Goal: Task Accomplishment & Management: Manage account settings

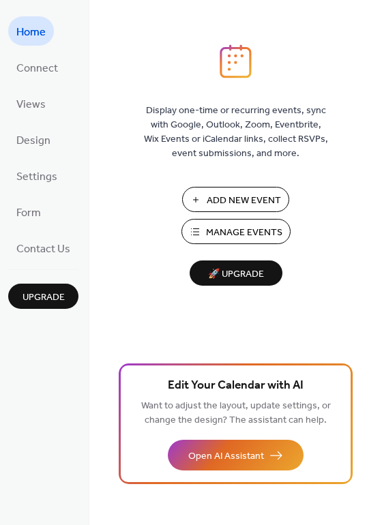
click at [232, 200] on span "Add New Event" at bounding box center [243, 201] width 74 height 14
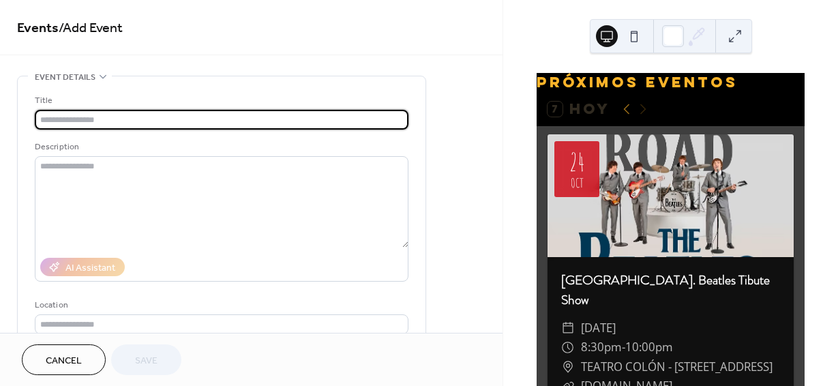
click at [118, 124] on input "text" at bounding box center [221, 120] width 373 height 20
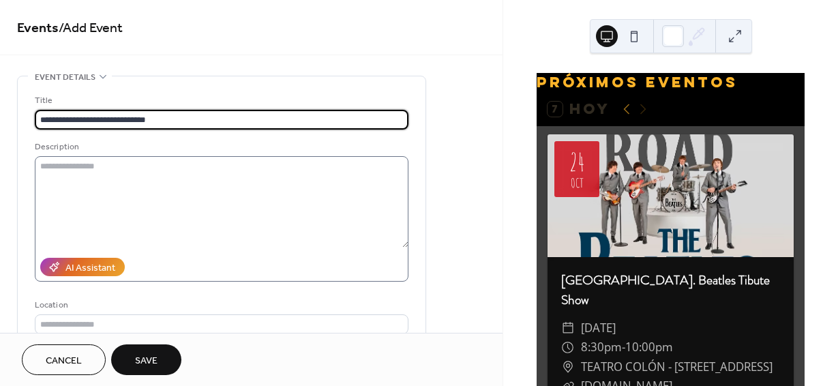
type input "**********"
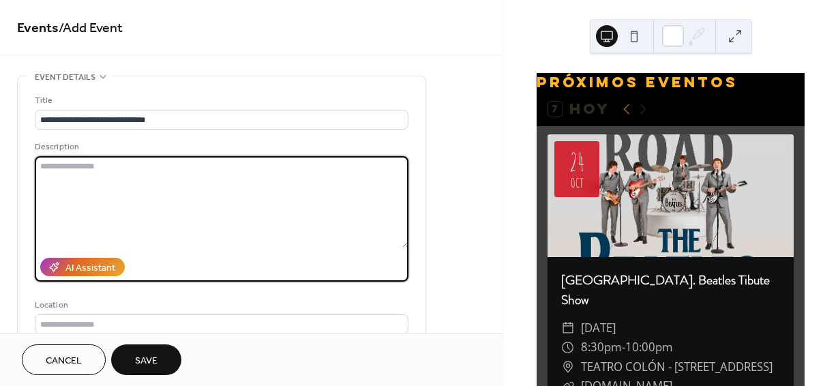
click at [49, 169] on textarea at bounding box center [221, 201] width 373 height 91
click at [101, 181] on textarea at bounding box center [221, 201] width 373 height 91
paste textarea "**********"
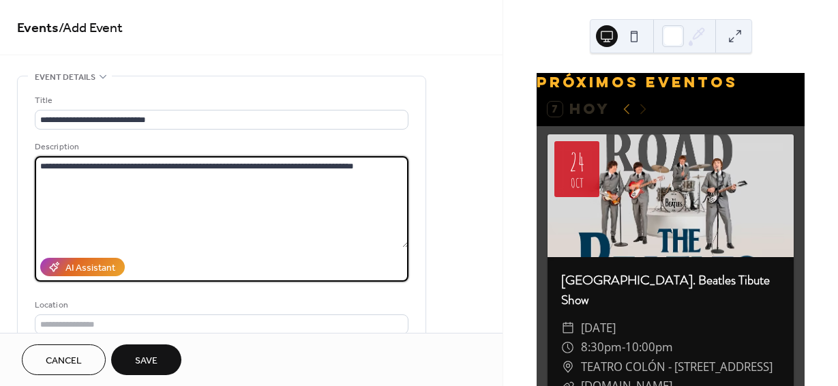
click at [352, 164] on textarea "**********" at bounding box center [221, 201] width 373 height 91
click at [371, 166] on textarea "**********" at bounding box center [221, 201] width 373 height 91
paste textarea "**********"
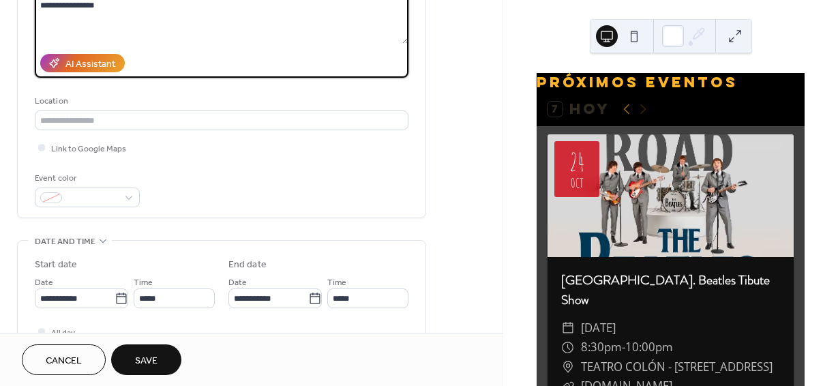
scroll to position [204, 0]
type textarea "**********"
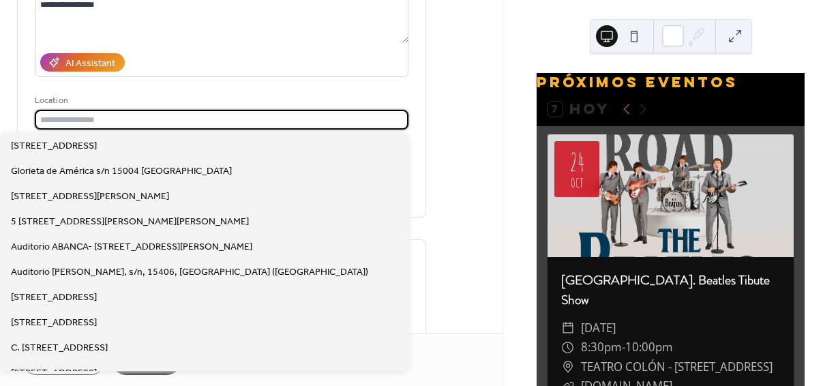
click at [60, 121] on input "text" at bounding box center [221, 120] width 373 height 20
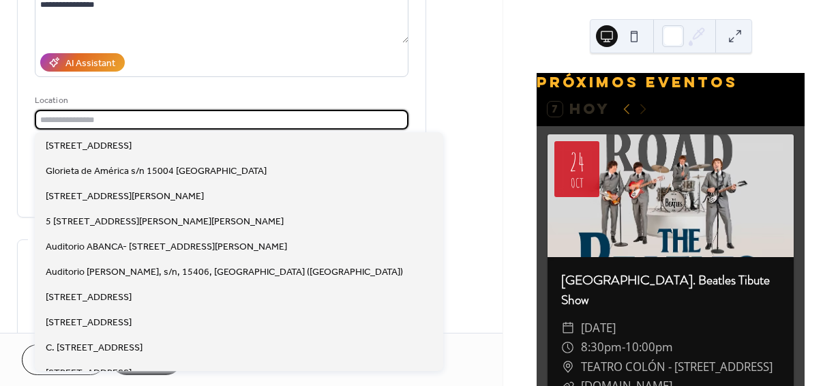
click at [182, 91] on div "**********" at bounding box center [221, 48] width 373 height 318
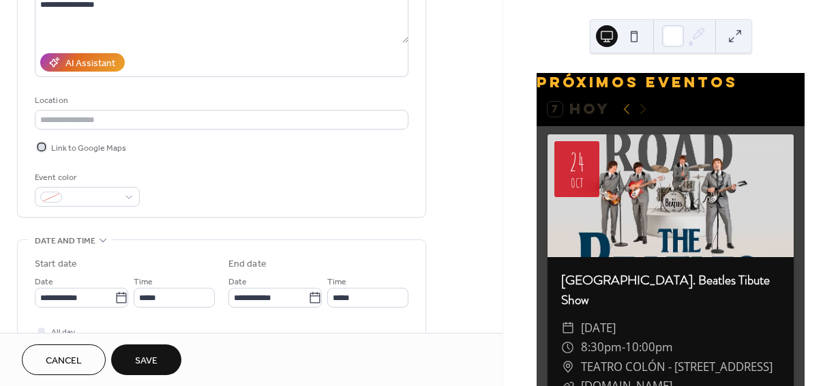
click at [90, 145] on span "Link to Google Maps" at bounding box center [88, 148] width 75 height 14
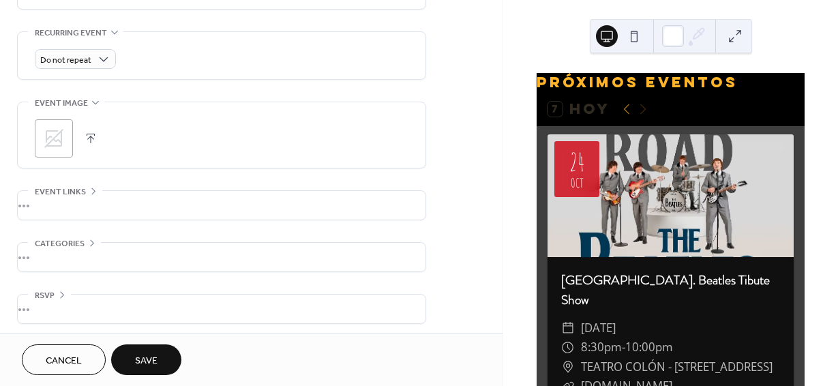
scroll to position [577, 0]
click at [72, 190] on div "•••" at bounding box center [222, 200] width 408 height 29
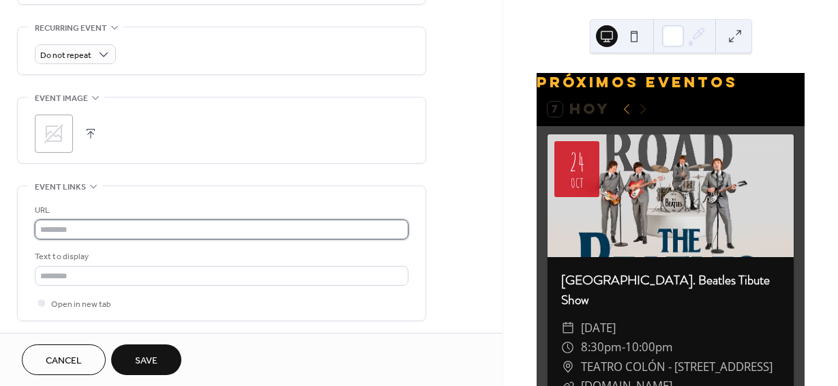
click at [63, 233] on input "text" at bounding box center [221, 229] width 373 height 20
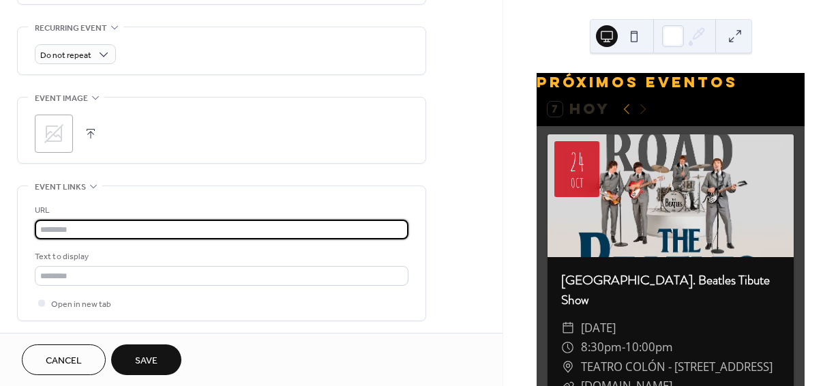
paste input "**********"
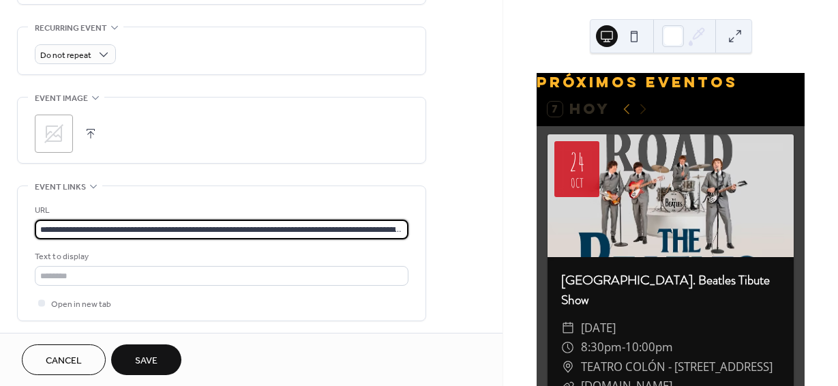
scroll to position [0, 882]
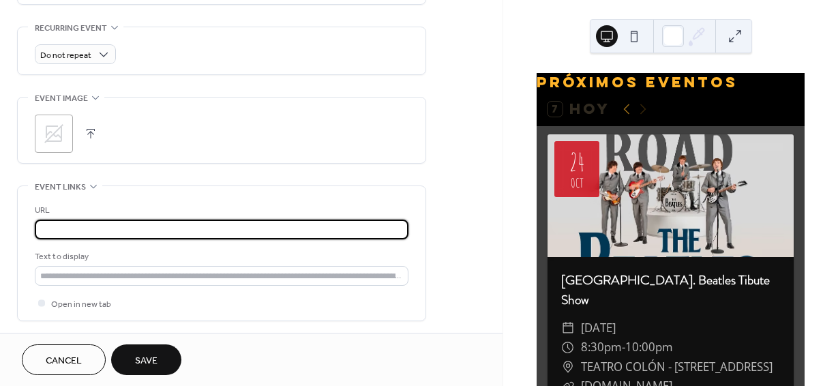
type input "**********"
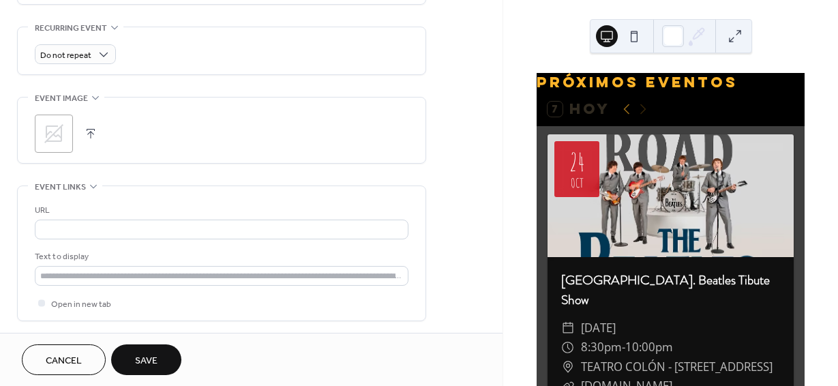
scroll to position [0, 0]
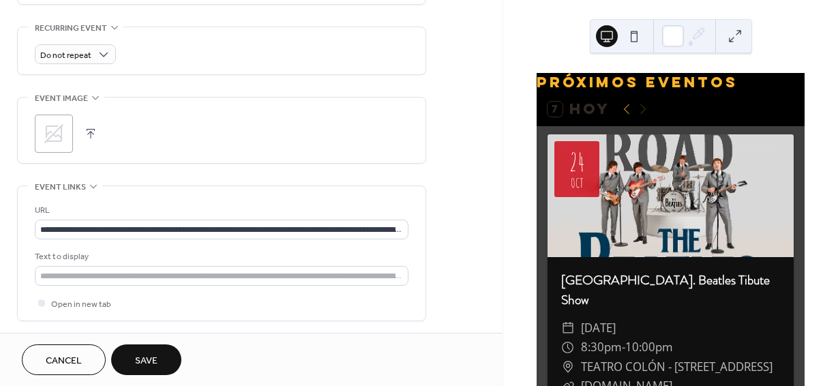
click at [85, 134] on button "button" at bounding box center [90, 133] width 19 height 19
click at [55, 135] on icon at bounding box center [54, 134] width 22 height 22
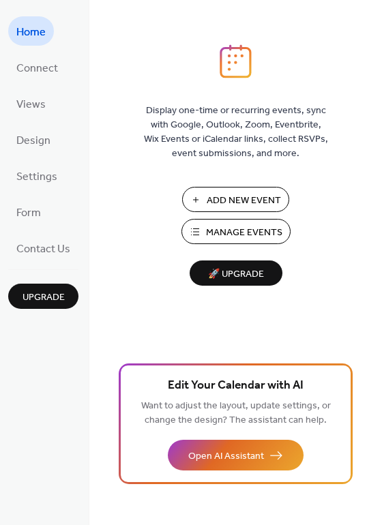
click at [217, 202] on span "Add New Event" at bounding box center [243, 201] width 74 height 14
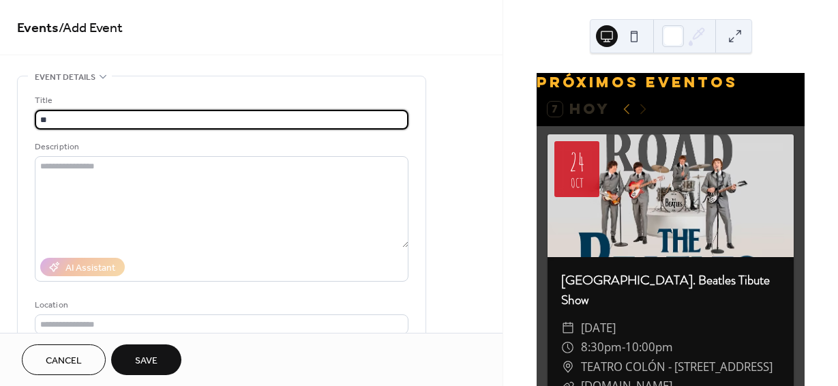
type input "*"
type input "**********"
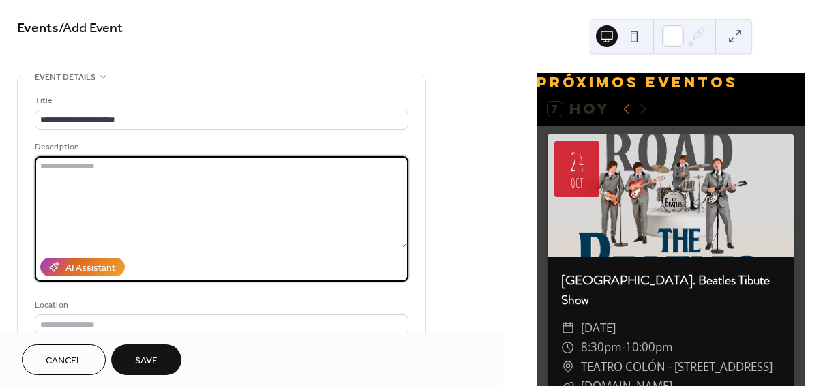
click at [82, 184] on textarea at bounding box center [221, 201] width 373 height 91
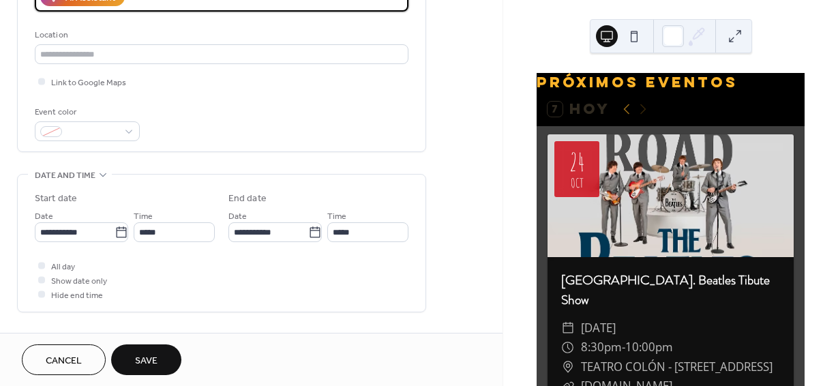
scroll to position [273, 0]
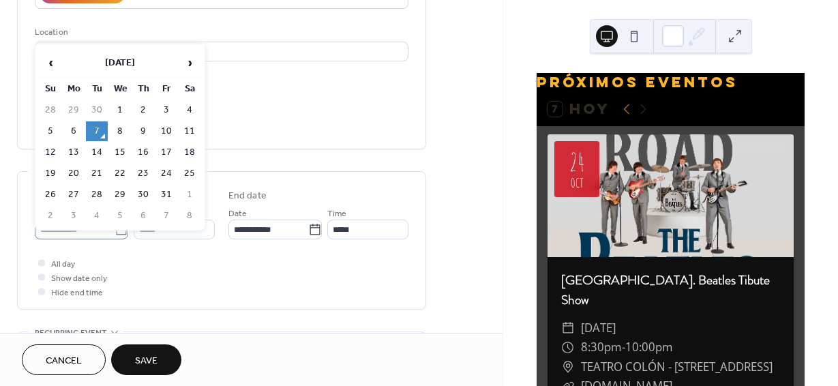
click at [115, 232] on icon at bounding box center [121, 230] width 14 height 14
click at [114, 232] on input "**********" at bounding box center [75, 229] width 80 height 20
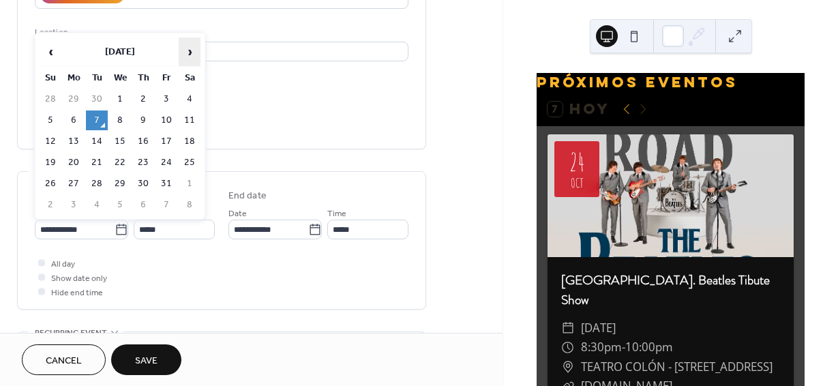
click at [184, 50] on span "›" at bounding box center [189, 51] width 20 height 27
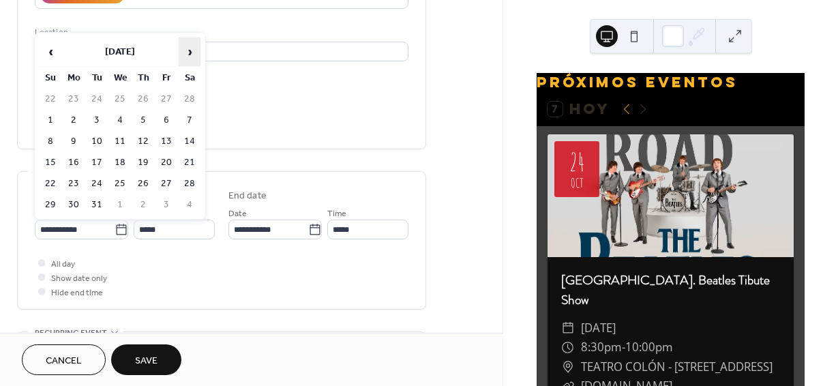
click at [184, 50] on span "›" at bounding box center [189, 51] width 20 height 27
click at [190, 135] on td "18" at bounding box center [190, 142] width 22 height 20
type input "**********"
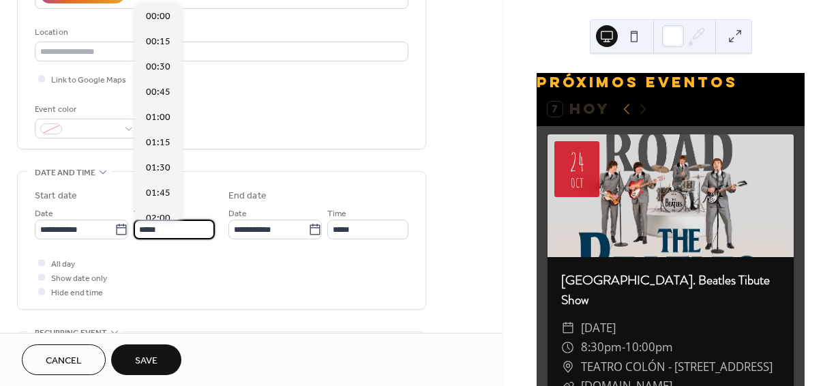
click at [164, 227] on input "*****" at bounding box center [174, 229] width 81 height 20
click at [164, 226] on input "*****" at bounding box center [174, 229] width 81 height 20
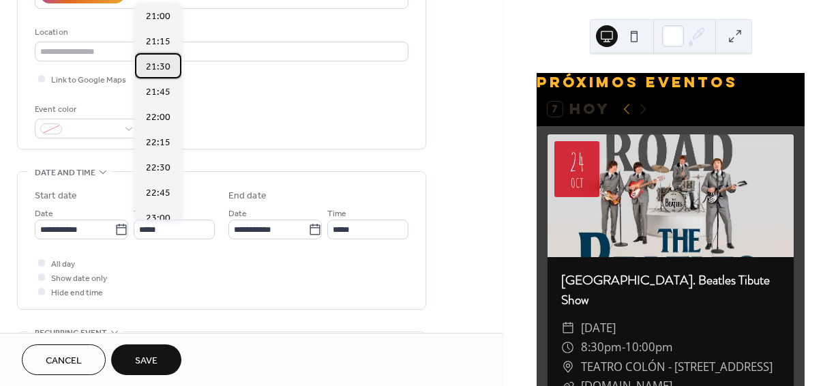
click at [164, 65] on span "21:30" at bounding box center [158, 67] width 25 height 14
type input "*****"
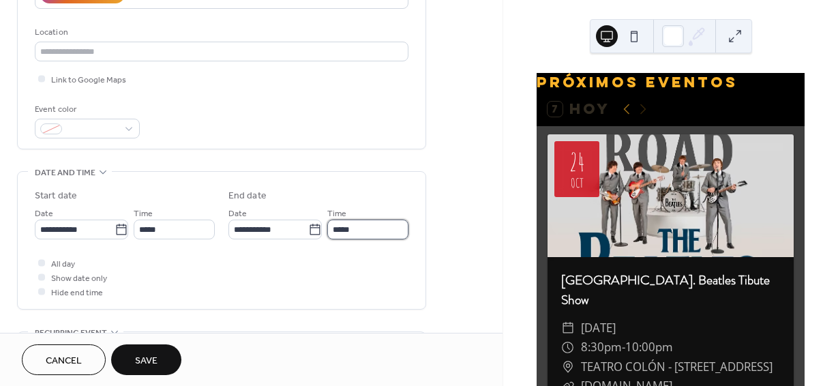
click at [352, 231] on input "*****" at bounding box center [367, 229] width 81 height 20
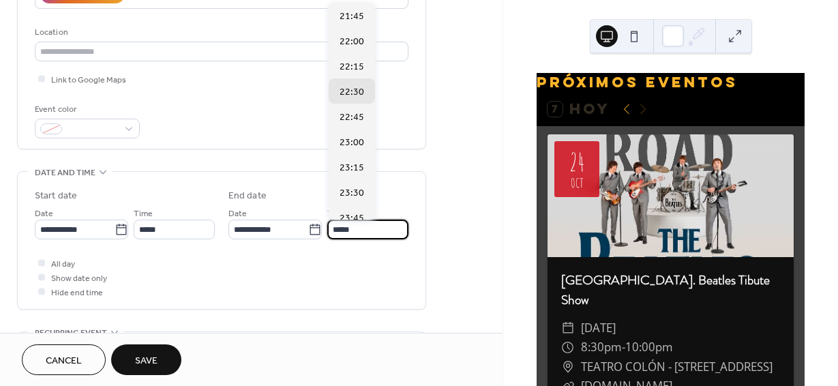
click at [352, 231] on input "*****" at bounding box center [367, 229] width 81 height 20
click at [347, 136] on span "23:00" at bounding box center [351, 143] width 25 height 14
type input "*****"
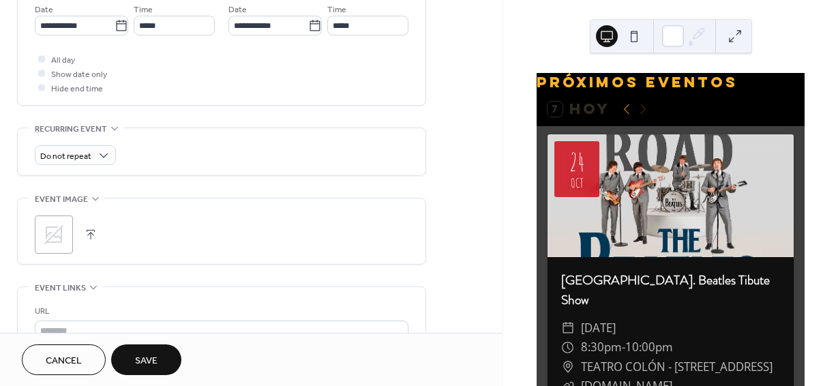
scroll to position [477, 0]
click at [56, 237] on icon at bounding box center [54, 234] width 22 height 22
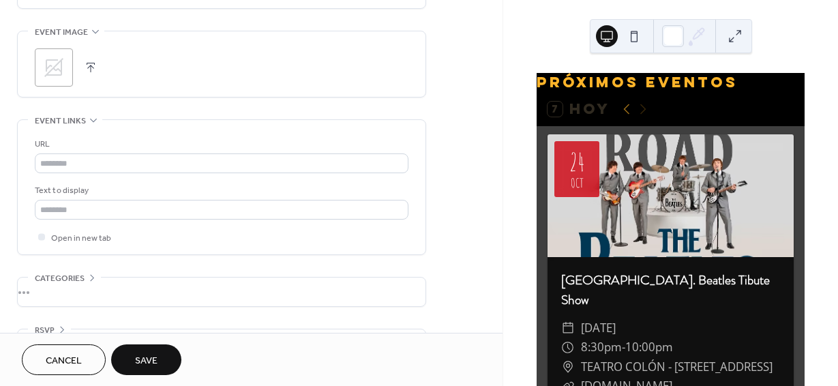
scroll to position [681, 0]
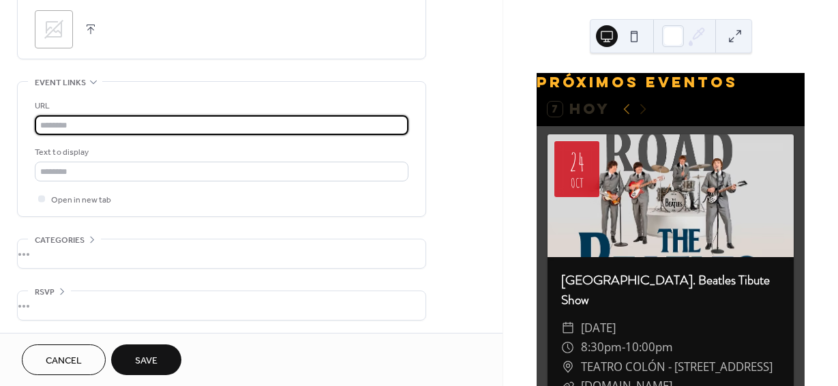
click at [77, 121] on input "text" at bounding box center [221, 125] width 373 height 20
paste input "**********"
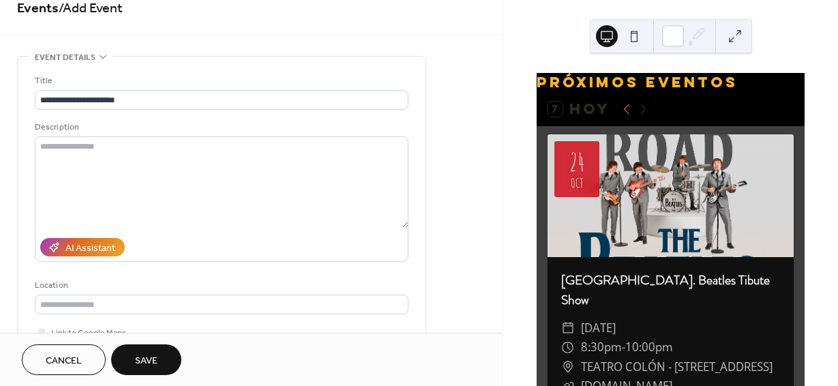
scroll to position [0, 0]
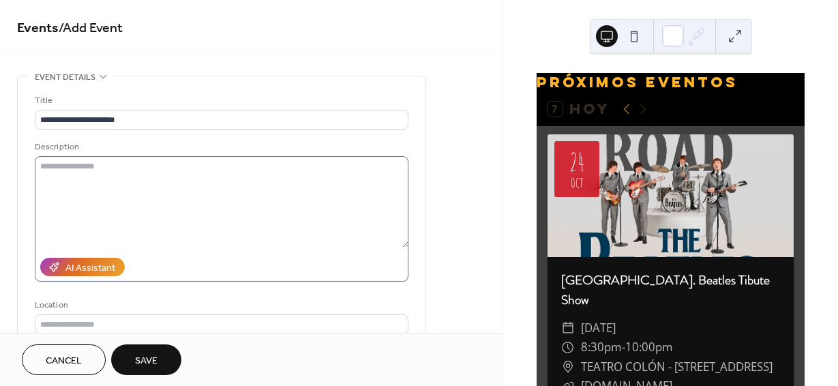
type input "**********"
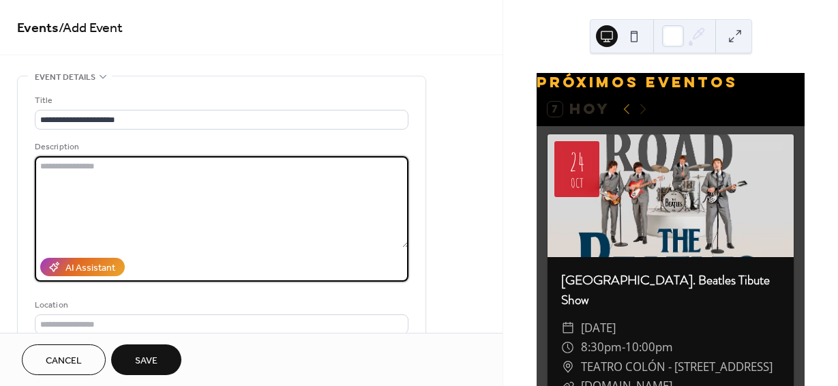
click at [57, 162] on textarea at bounding box center [221, 201] width 373 height 91
click at [72, 177] on textarea at bounding box center [221, 201] width 373 height 91
paste textarea "**********"
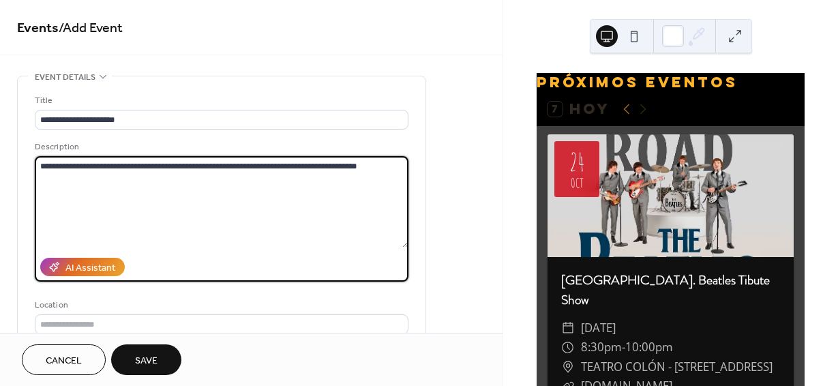
click at [353, 166] on textarea "**********" at bounding box center [221, 201] width 373 height 91
click at [381, 168] on textarea "**********" at bounding box center [221, 201] width 373 height 91
paste textarea "**********"
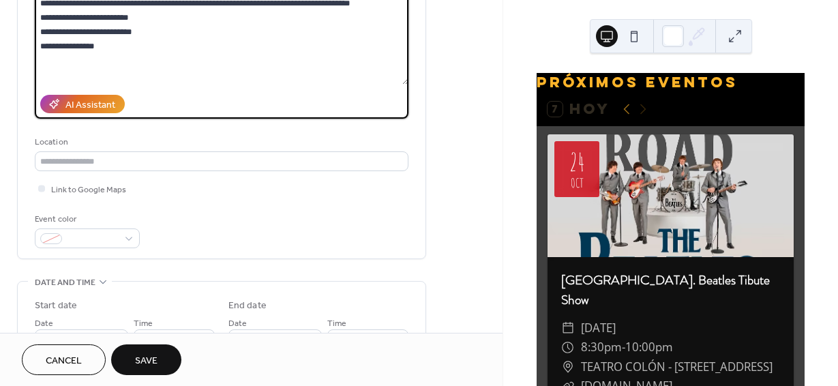
scroll to position [204, 0]
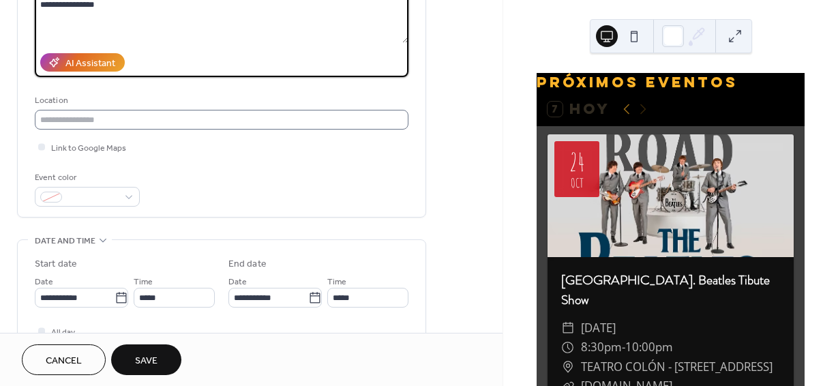
type textarea "**********"
click at [73, 122] on input "text" at bounding box center [221, 120] width 373 height 20
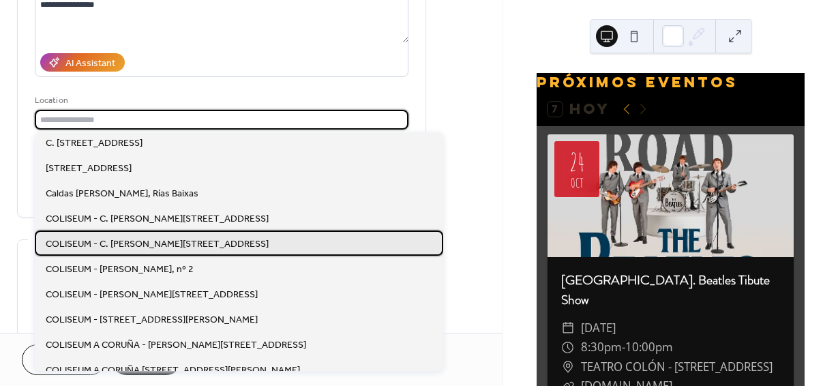
click at [125, 244] on span "COLISEUM - C. Francisco Pérez Carballo, 2, 15008 A Coruña, España" at bounding box center [157, 244] width 223 height 14
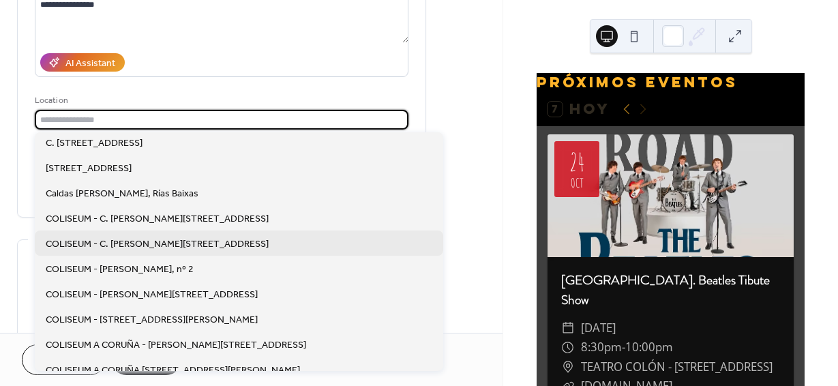
type input "**********"
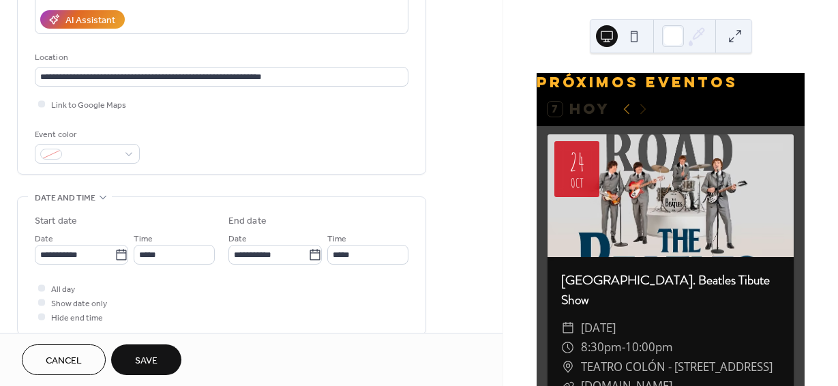
scroll to position [409, 0]
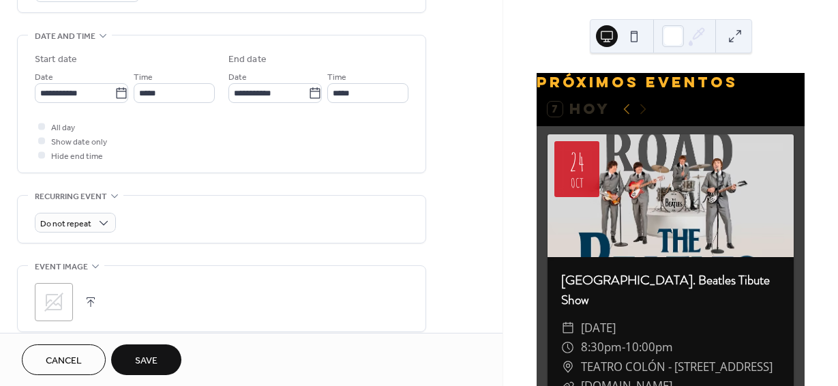
click at [142, 354] on span "Save" at bounding box center [146, 361] width 22 height 14
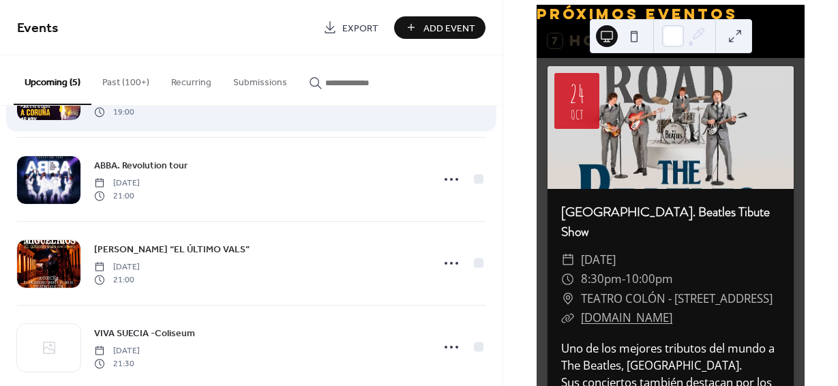
scroll to position [179, 0]
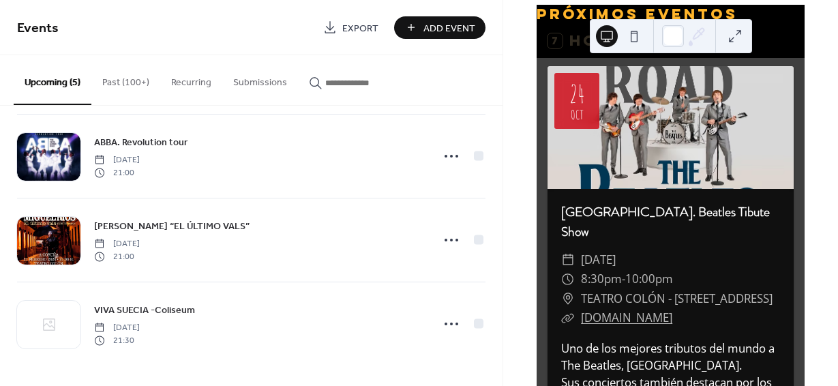
click at [429, 21] on span "Add Event" at bounding box center [449, 28] width 52 height 14
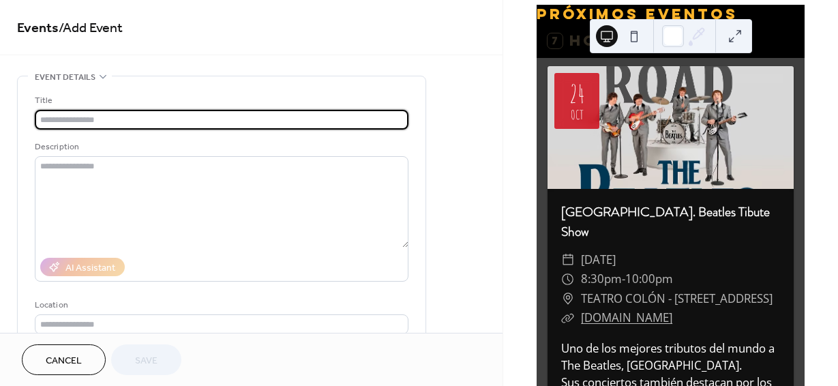
click at [95, 123] on input "text" at bounding box center [221, 120] width 373 height 20
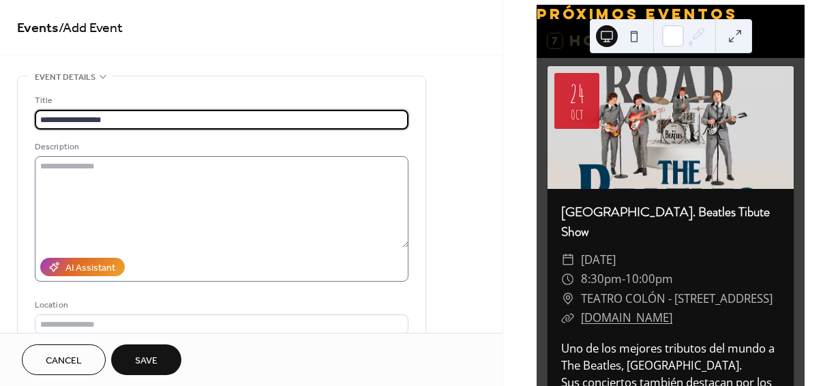
paste input "**********"
type input "**********"
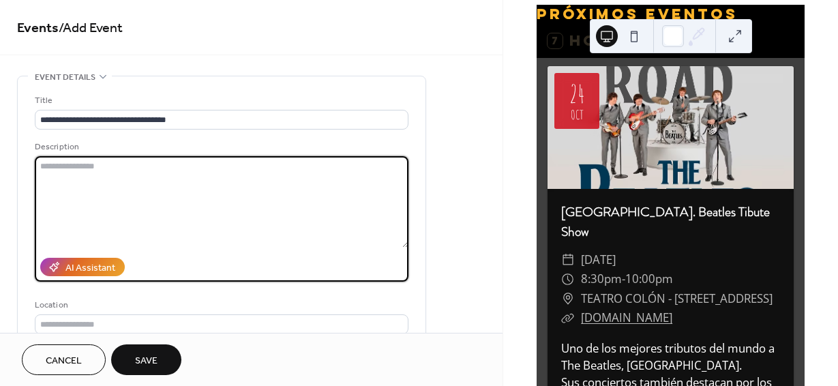
click at [55, 172] on textarea at bounding box center [221, 201] width 373 height 91
click at [81, 173] on textarea at bounding box center [221, 201] width 373 height 91
paste textarea "**********"
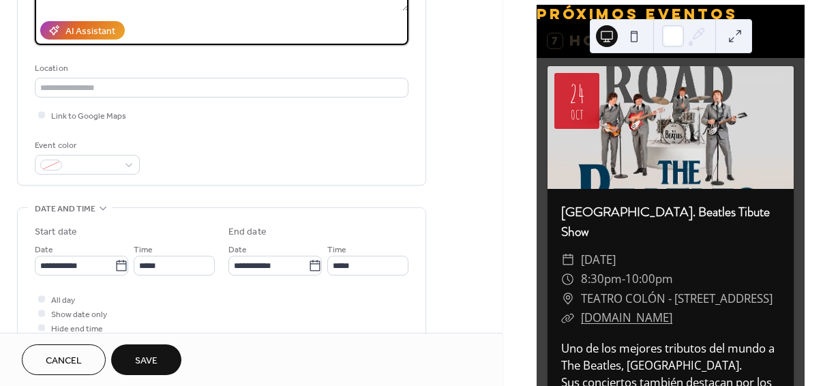
scroll to position [273, 0]
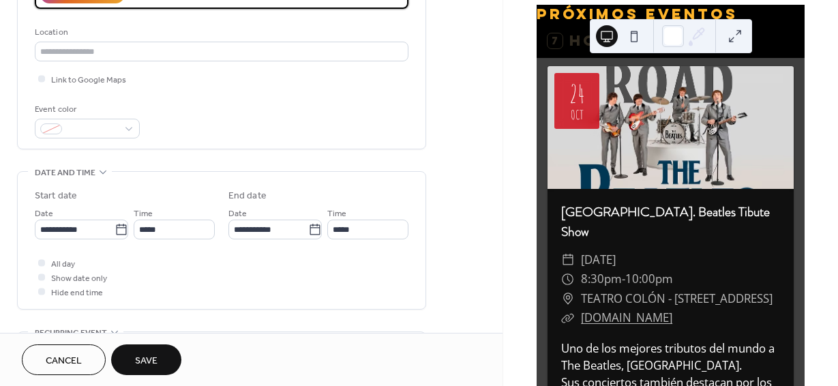
type textarea "**********"
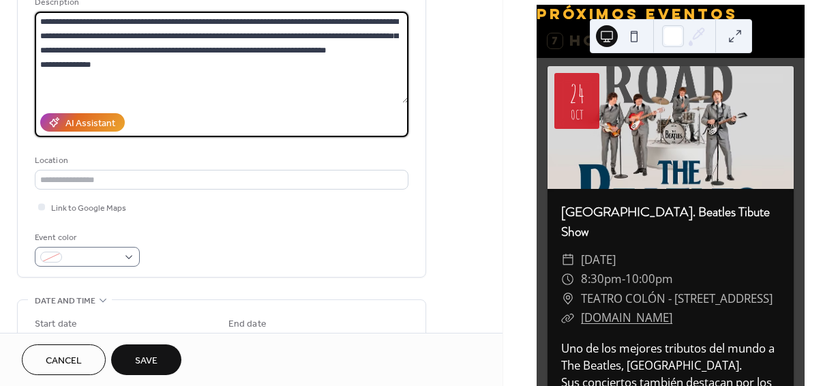
scroll to position [136, 0]
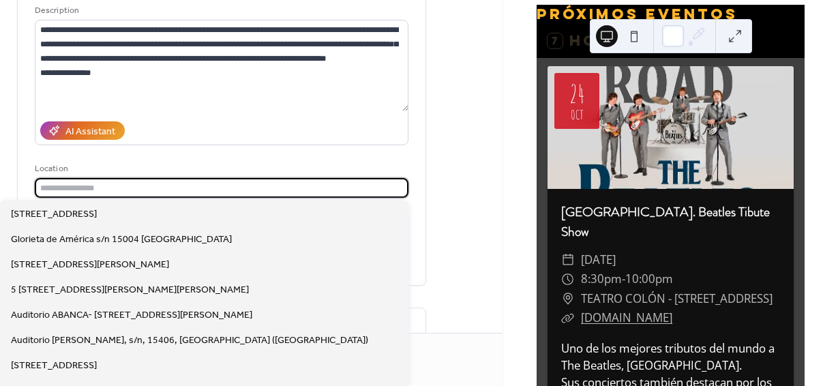
click at [76, 189] on input "text" at bounding box center [221, 188] width 373 height 20
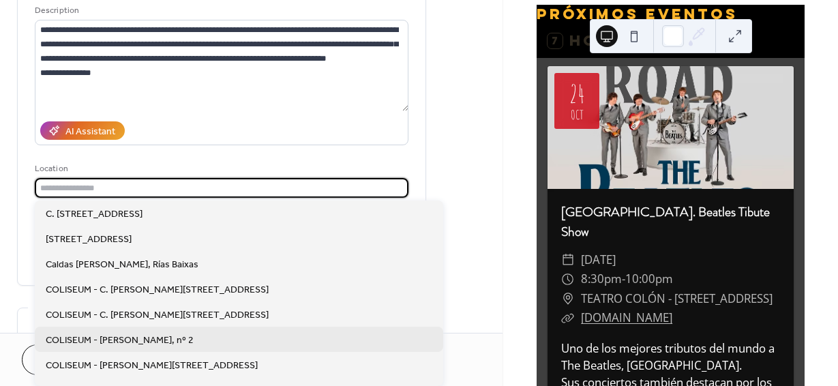
scroll to position [204, 0]
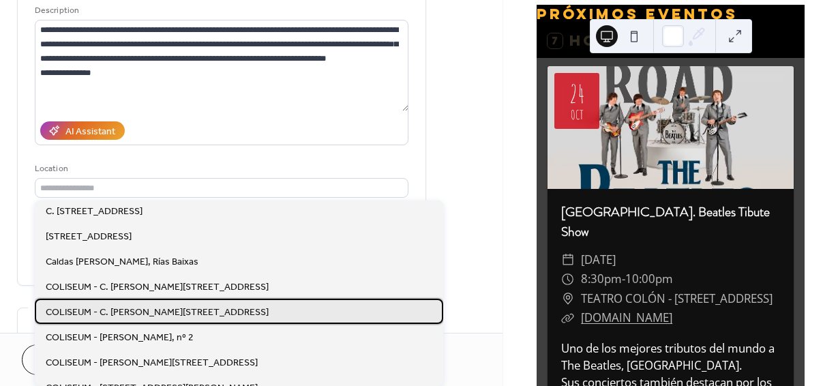
click at [96, 314] on span "COLISEUM - C. Francisco Pérez Carballo, 2, 15008 A Coruña, España" at bounding box center [157, 312] width 223 height 14
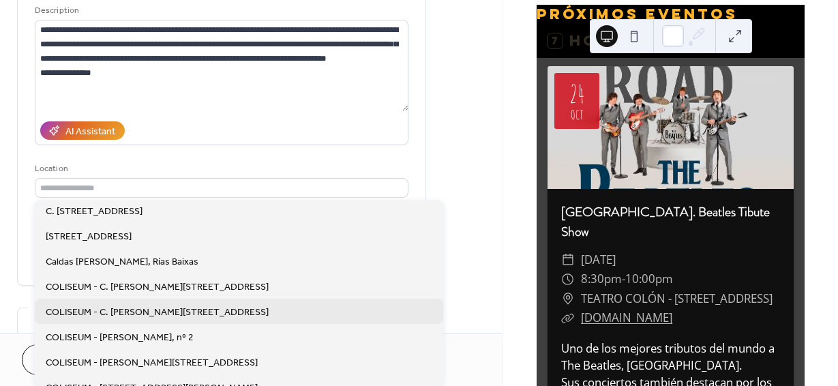
type input "**********"
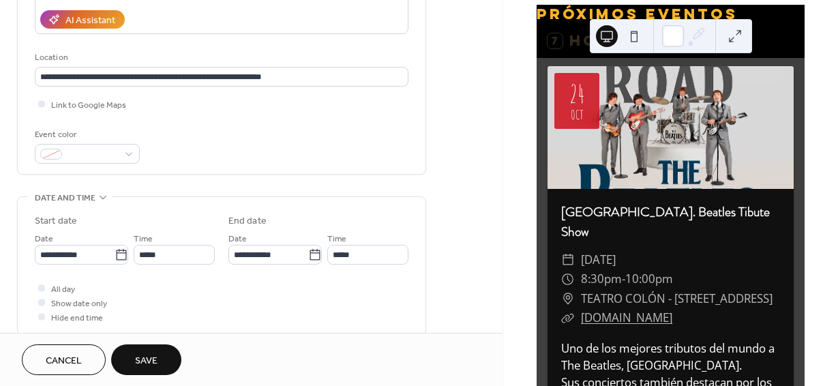
scroll to position [273, 0]
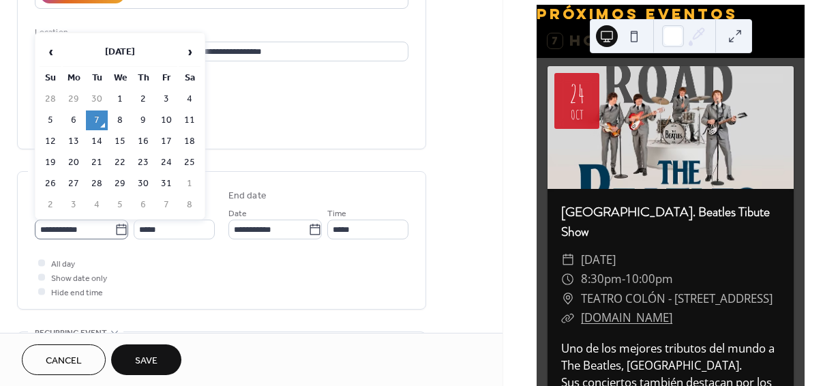
click at [115, 230] on icon at bounding box center [121, 230] width 14 height 14
click at [114, 230] on input "**********" at bounding box center [75, 229] width 80 height 20
click at [192, 55] on span "›" at bounding box center [189, 51] width 20 height 27
click at [119, 232] on icon at bounding box center [121, 230] width 14 height 14
click at [114, 232] on input "**********" at bounding box center [75, 229] width 80 height 20
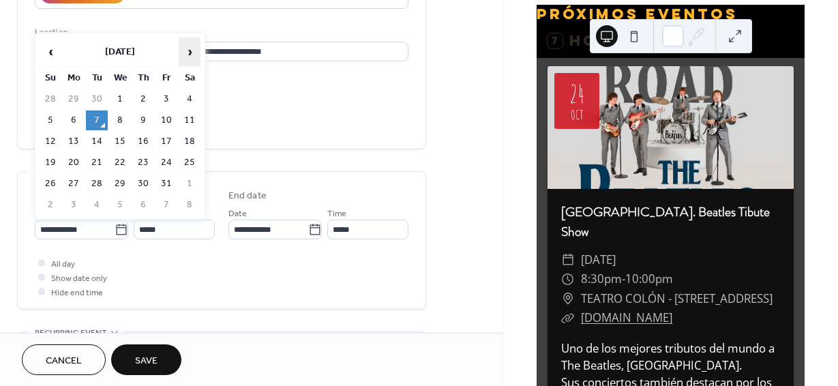
click at [190, 55] on span "›" at bounding box center [189, 51] width 20 height 27
click at [166, 187] on td "28" at bounding box center [166, 184] width 22 height 20
type input "**********"
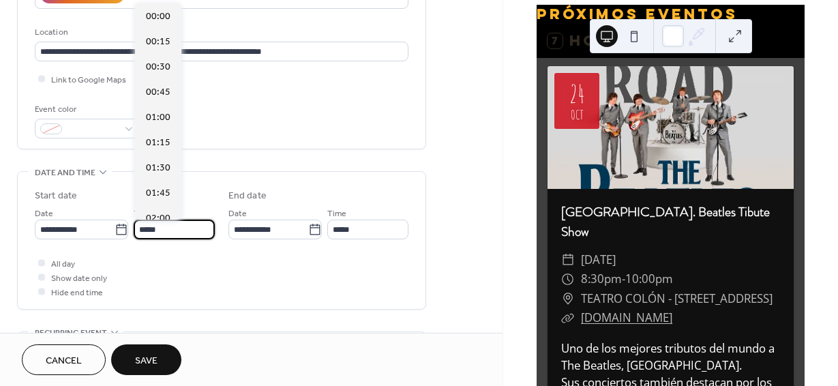
click at [169, 232] on input "*****" at bounding box center [174, 229] width 81 height 20
type input "*"
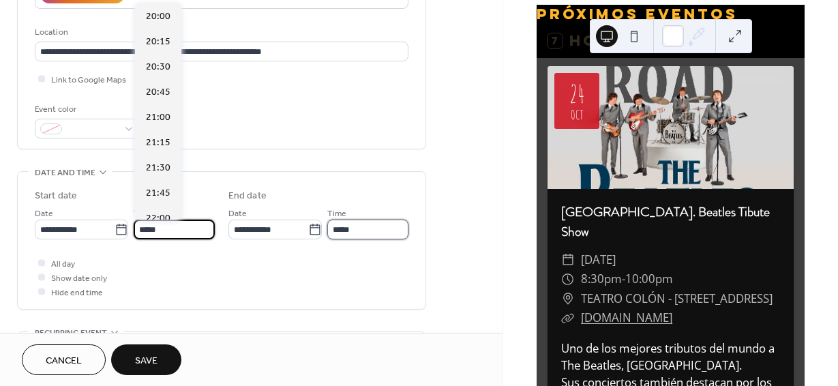
click at [352, 224] on input "*****" at bounding box center [367, 229] width 81 height 20
type input "*****"
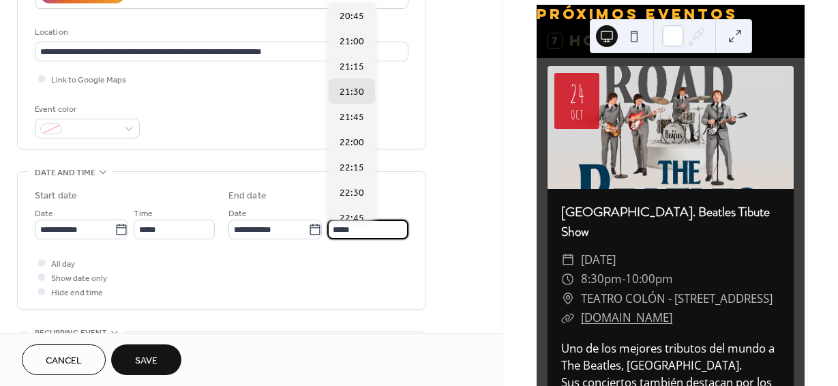
click at [352, 224] on input "*****" at bounding box center [367, 229] width 81 height 20
type input "*****"
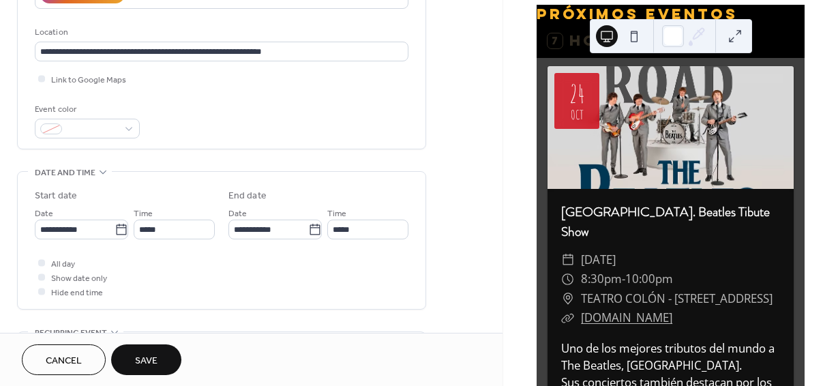
click at [331, 265] on div "All day Show date only Hide end time" at bounding box center [221, 277] width 373 height 43
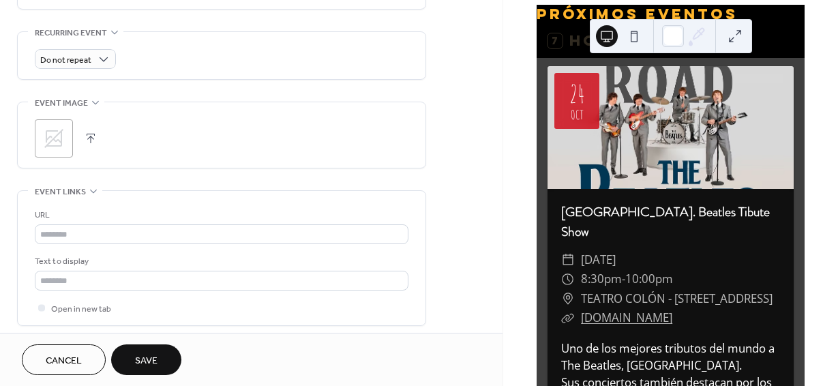
scroll to position [613, 0]
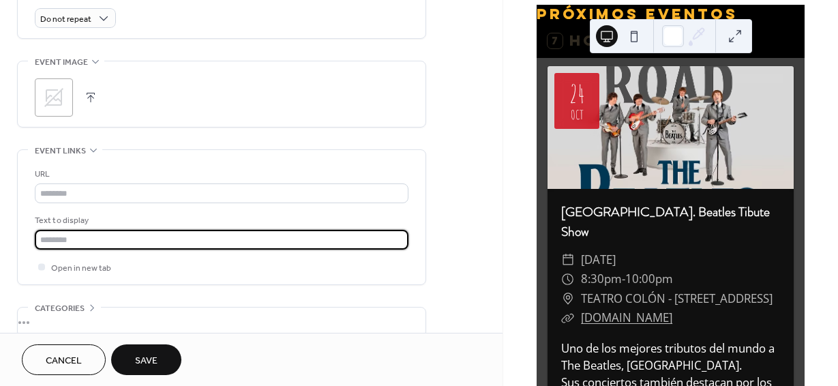
click at [78, 238] on input "text" at bounding box center [221, 240] width 373 height 20
paste input "**********"
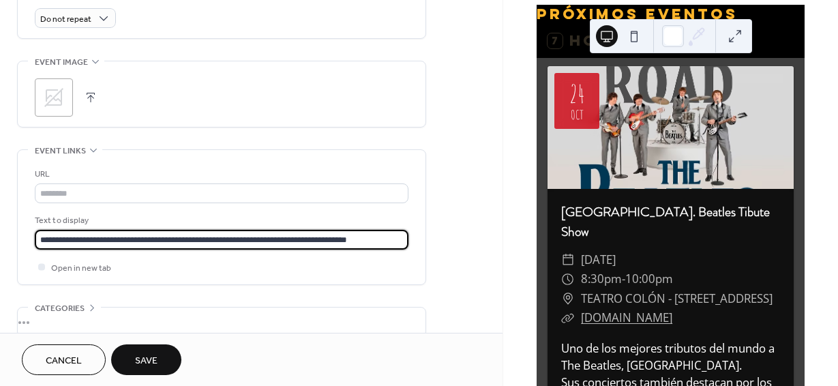
type input "**********"
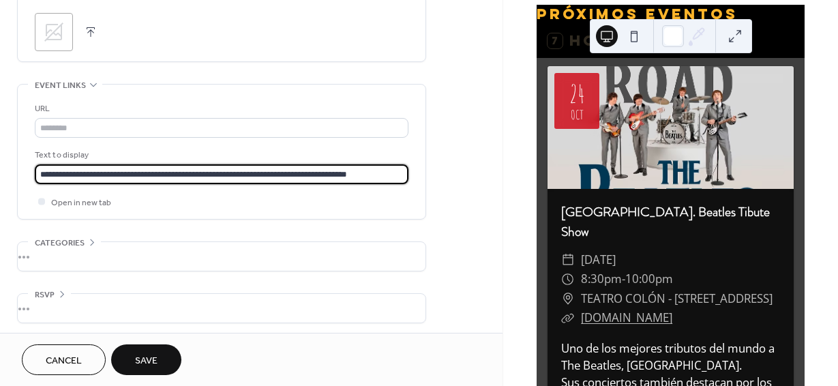
scroll to position [681, 0]
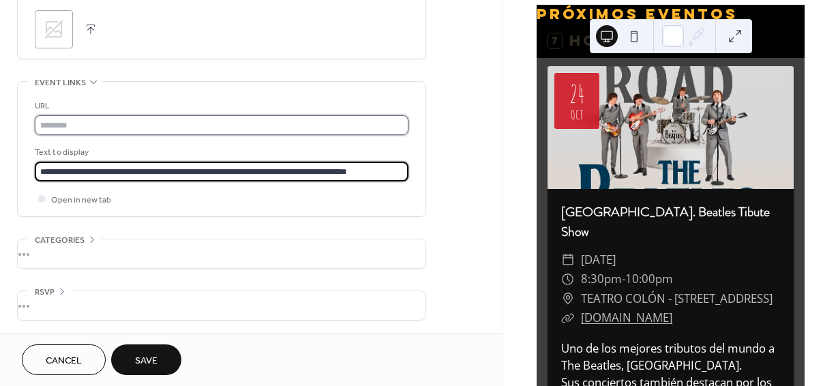
click at [80, 123] on input "text" at bounding box center [221, 125] width 373 height 20
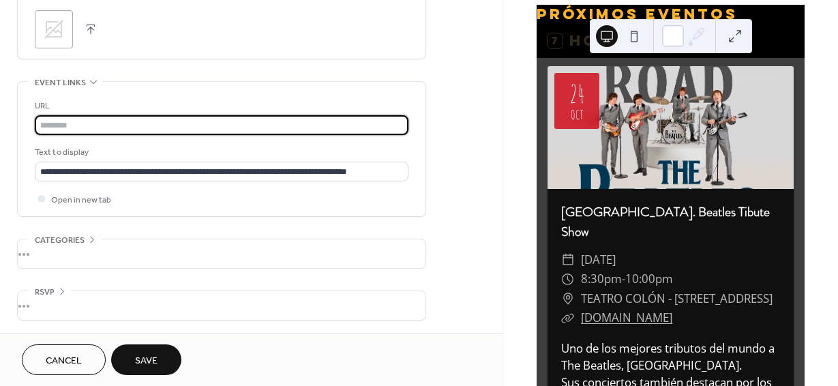
paste input "**********"
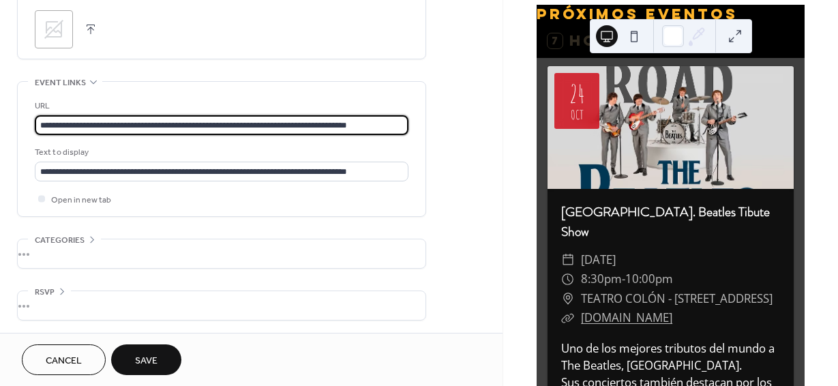
scroll to position [683, 0]
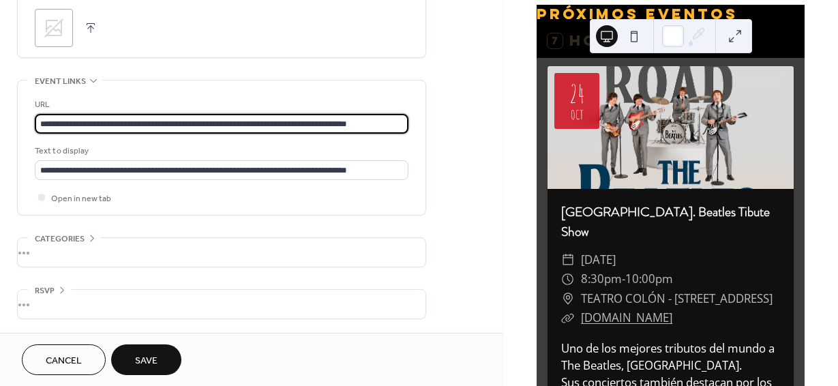
type input "**********"
click at [35, 253] on div "•••" at bounding box center [222, 252] width 408 height 29
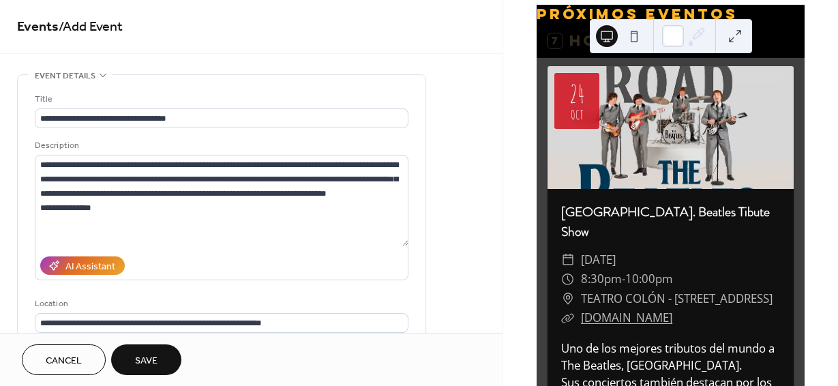
scroll to position [0, 0]
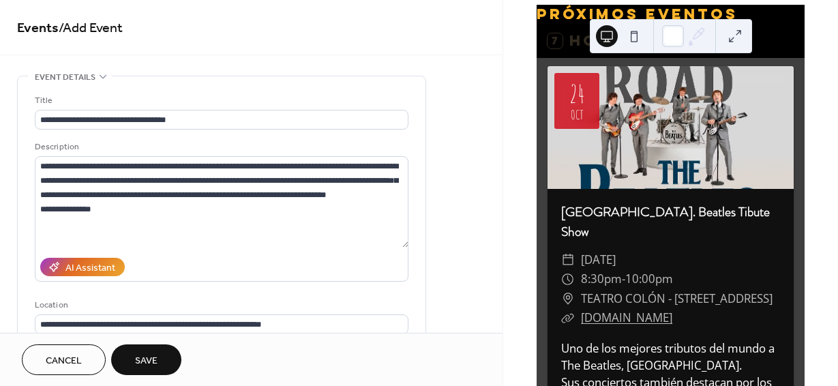
click at [156, 362] on span "Save" at bounding box center [146, 361] width 22 height 14
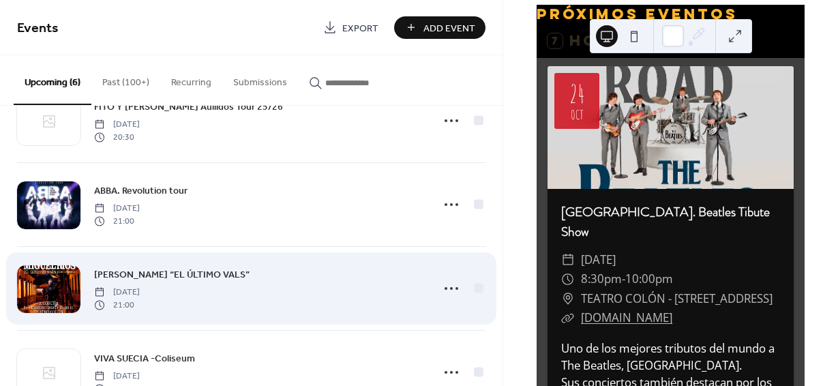
scroll to position [263, 0]
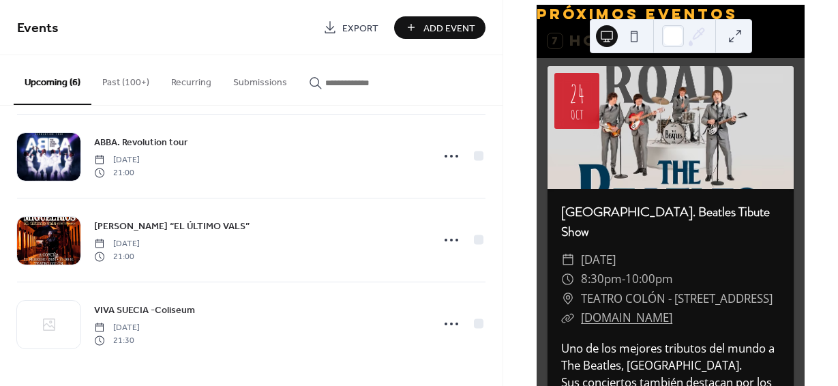
click at [632, 36] on button at bounding box center [634, 36] width 22 height 22
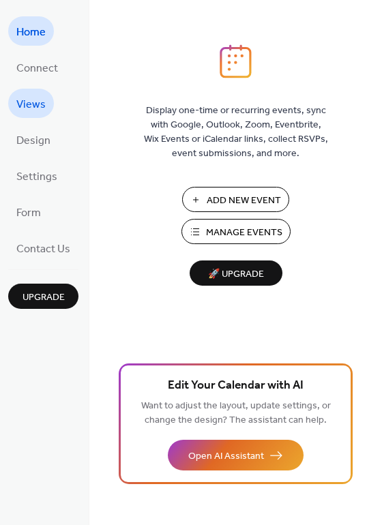
click at [32, 110] on span "Views" at bounding box center [30, 104] width 29 height 21
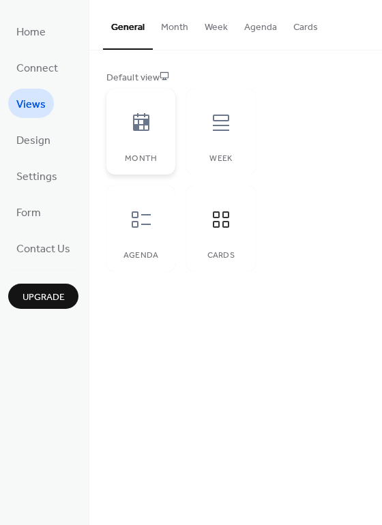
click at [136, 129] on icon at bounding box center [141, 122] width 16 height 18
click at [225, 121] on icon at bounding box center [221, 122] width 16 height 16
click at [141, 224] on icon at bounding box center [141, 219] width 19 height 16
click at [217, 232] on div at bounding box center [220, 219] width 41 height 41
click at [134, 236] on div at bounding box center [141, 219] width 41 height 41
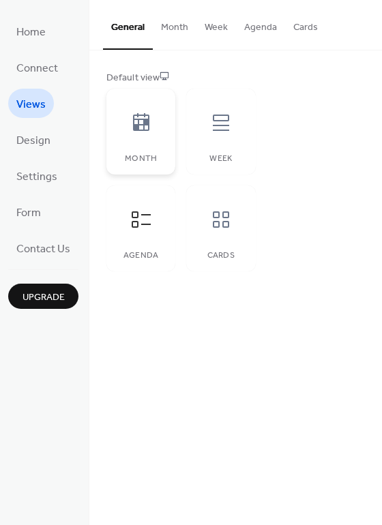
click at [130, 153] on div "Month" at bounding box center [140, 132] width 69 height 86
click at [135, 247] on div "Agenda" at bounding box center [140, 228] width 69 height 86
click at [218, 213] on icon at bounding box center [221, 219] width 16 height 16
click at [29, 132] on span "Design" at bounding box center [33, 140] width 34 height 21
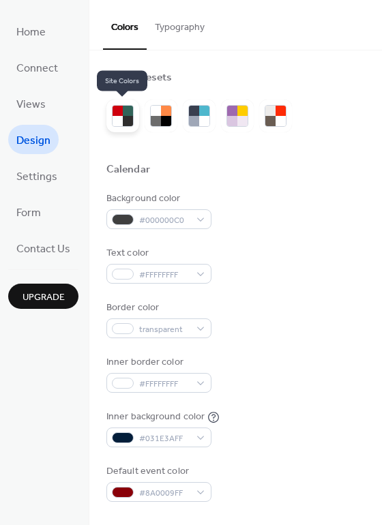
click at [124, 125] on div at bounding box center [128, 121] width 10 height 10
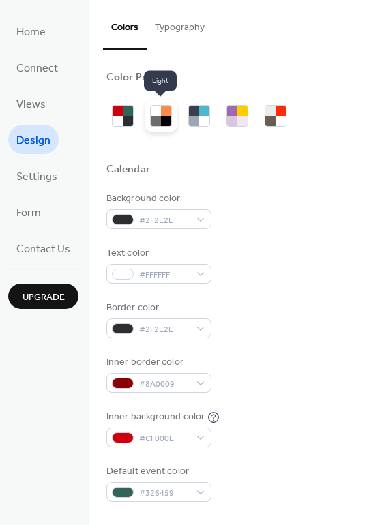
click at [157, 116] on div at bounding box center [156, 121] width 10 height 10
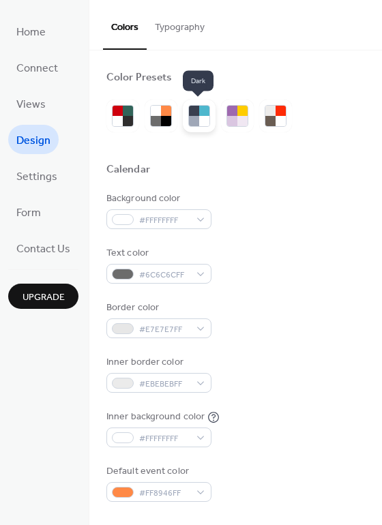
click at [200, 118] on div at bounding box center [204, 121] width 10 height 10
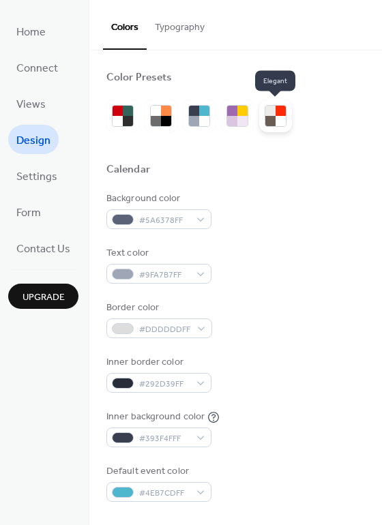
click at [275, 121] on div at bounding box center [280, 121] width 10 height 10
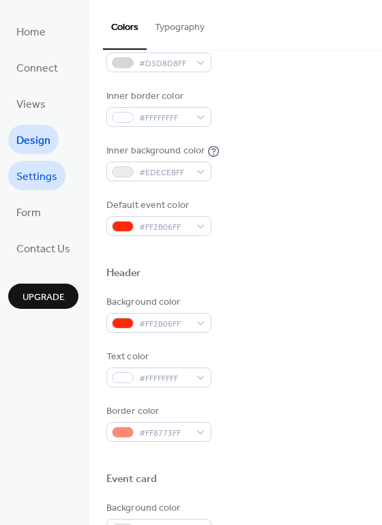
scroll to position [341, 0]
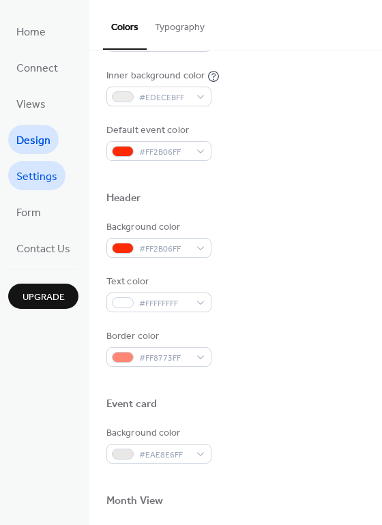
click at [29, 177] on span "Settings" at bounding box center [36, 176] width 41 height 21
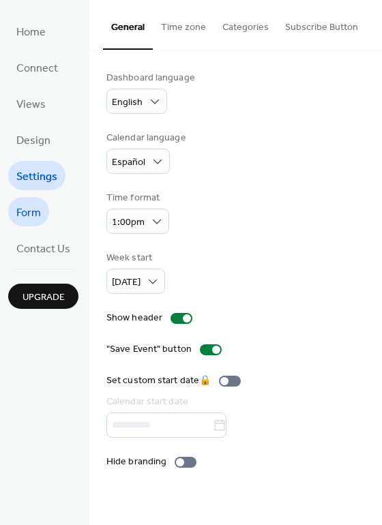
click at [25, 211] on span "Form" at bounding box center [28, 212] width 25 height 21
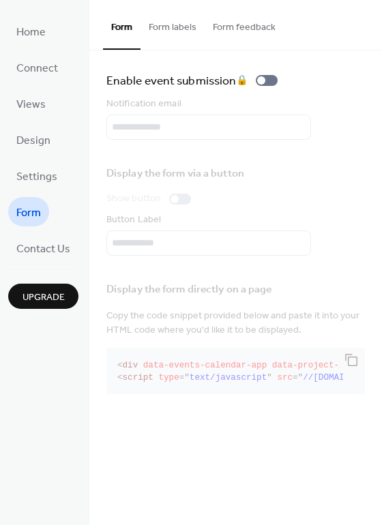
click at [151, 29] on button "Form labels" at bounding box center [172, 24] width 64 height 48
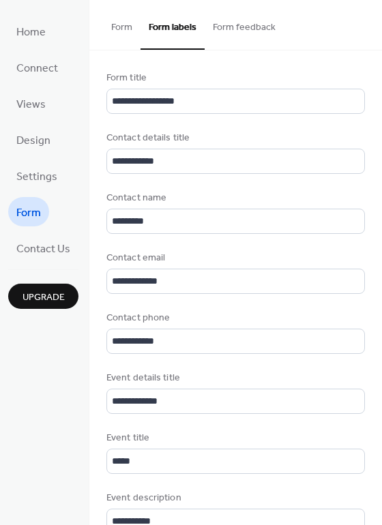
click at [225, 29] on button "Form feedback" at bounding box center [243, 24] width 79 height 48
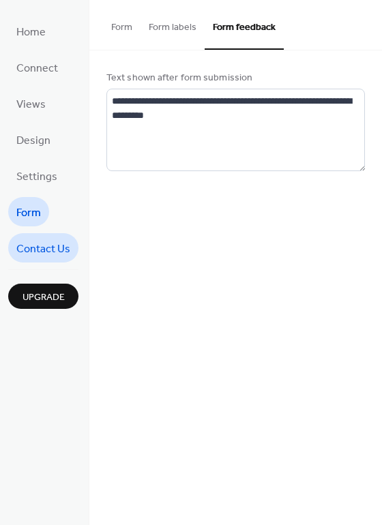
click at [34, 252] on span "Contact Us" at bounding box center [43, 249] width 54 height 21
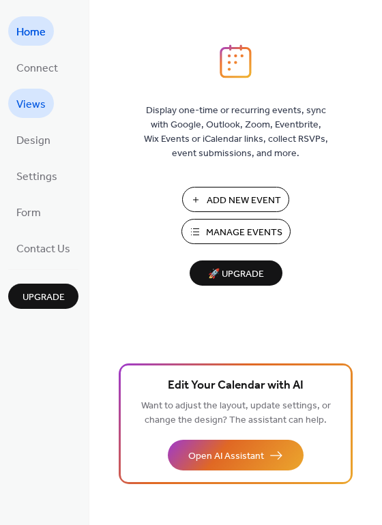
click at [33, 99] on span "Views" at bounding box center [30, 104] width 29 height 21
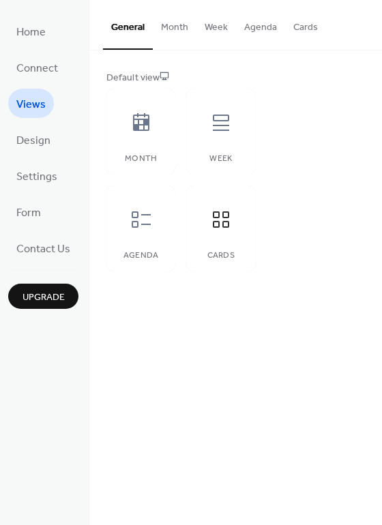
click at [175, 20] on button "Month" at bounding box center [175, 24] width 44 height 48
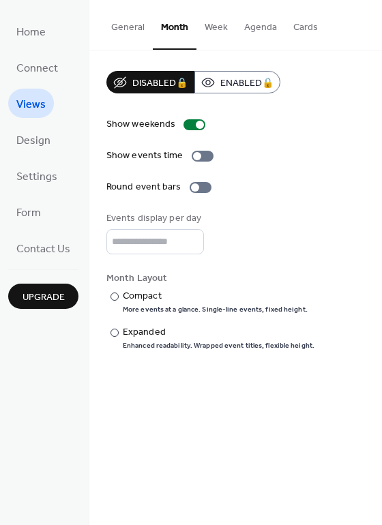
click at [127, 31] on button "General" at bounding box center [128, 24] width 50 height 48
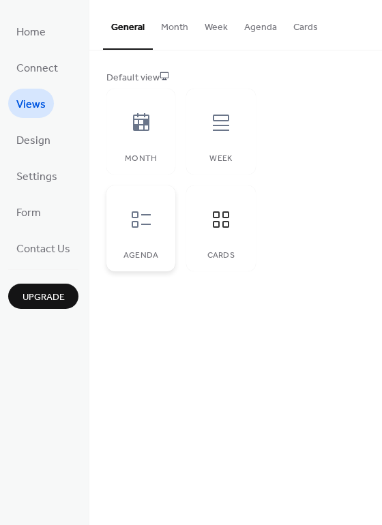
click at [143, 219] on icon at bounding box center [141, 220] width 22 height 22
click at [33, 140] on span "Design" at bounding box center [33, 140] width 34 height 21
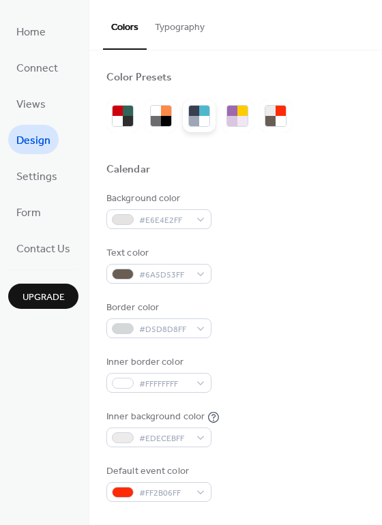
click at [200, 112] on div at bounding box center [204, 111] width 10 height 10
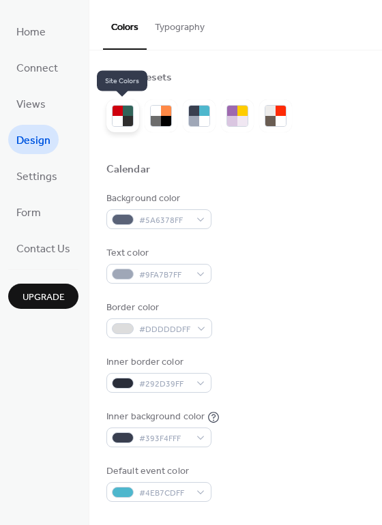
click at [123, 114] on div at bounding box center [128, 111] width 10 height 10
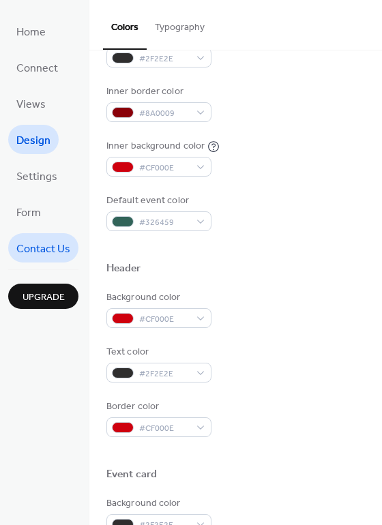
scroll to position [273, 0]
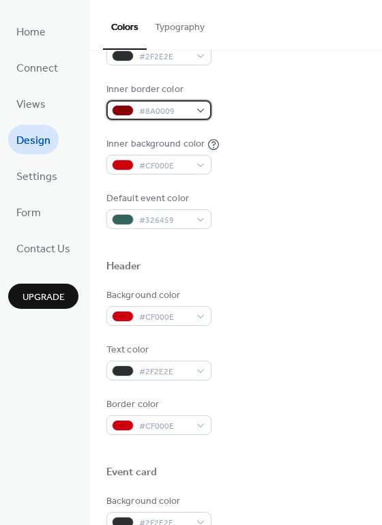
click at [196, 112] on div "#8A0009" at bounding box center [158, 110] width 105 height 20
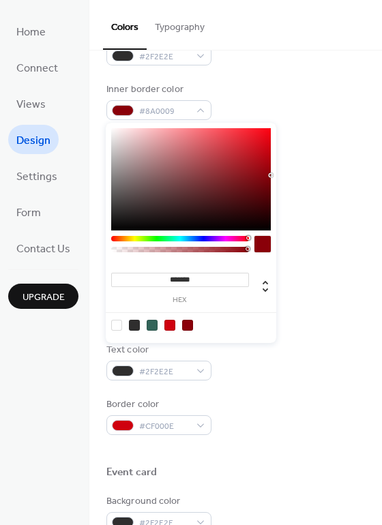
click at [119, 237] on div at bounding box center [180, 238] width 138 height 5
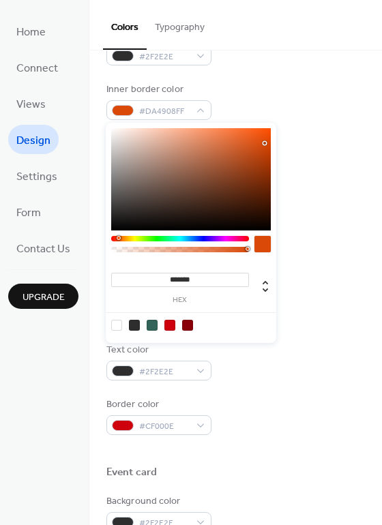
type input "*******"
drag, startPoint x: 251, startPoint y: 137, endPoint x: 264, endPoint y: 142, distance: 14.7
click at [264, 142] on div at bounding box center [190, 179] width 159 height 102
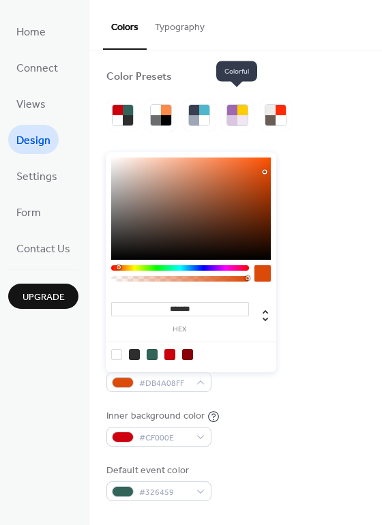
scroll to position [0, 0]
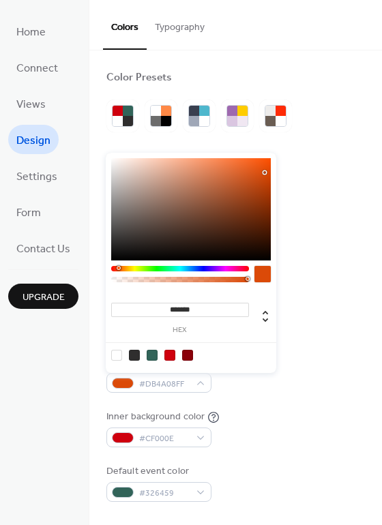
click at [256, 274] on div at bounding box center [262, 274] width 16 height 16
click at [127, 382] on div at bounding box center [123, 383] width 22 height 11
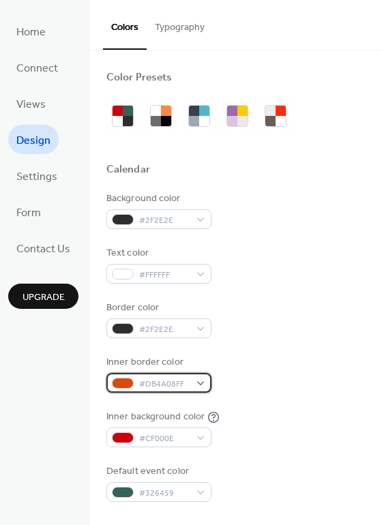
click at [127, 382] on div at bounding box center [123, 383] width 22 height 11
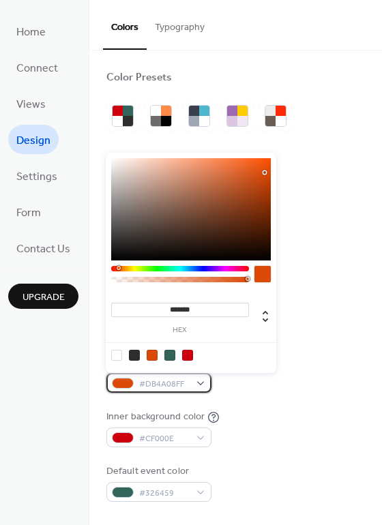
click at [127, 382] on div at bounding box center [123, 383] width 22 height 11
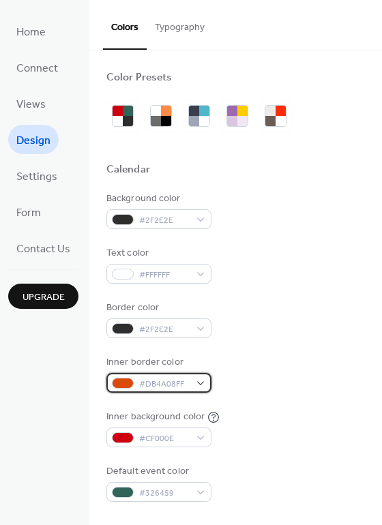
click at [127, 382] on div at bounding box center [123, 383] width 22 height 11
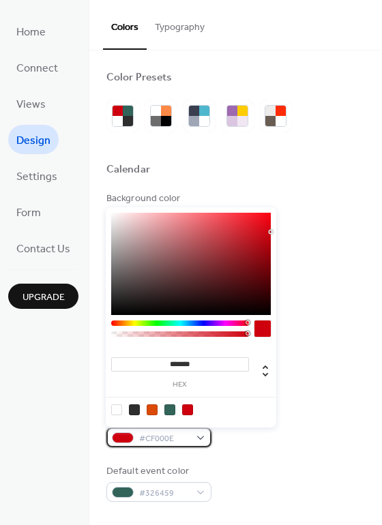
click at [202, 436] on div "#CF000E" at bounding box center [158, 437] width 105 height 20
click at [151, 410] on div at bounding box center [152, 409] width 11 height 11
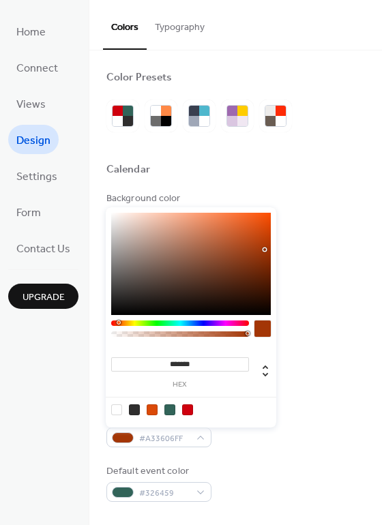
type input "*******"
drag, startPoint x: 266, startPoint y: 224, endPoint x: 266, endPoint y: 249, distance: 25.9
click at [266, 249] on div at bounding box center [190, 264] width 159 height 102
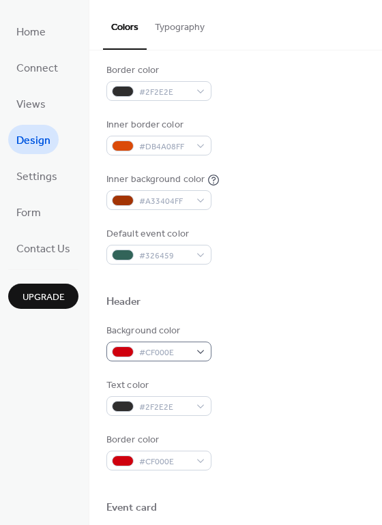
scroll to position [273, 0]
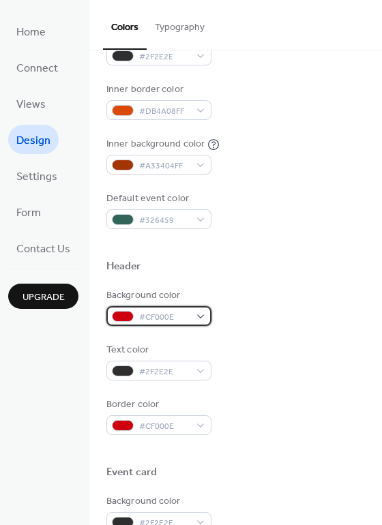
click at [202, 313] on div "#CF000E" at bounding box center [158, 316] width 105 height 20
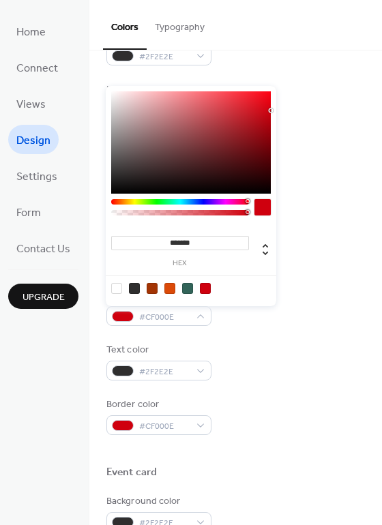
click at [168, 290] on div at bounding box center [169, 288] width 11 height 11
type input "*******"
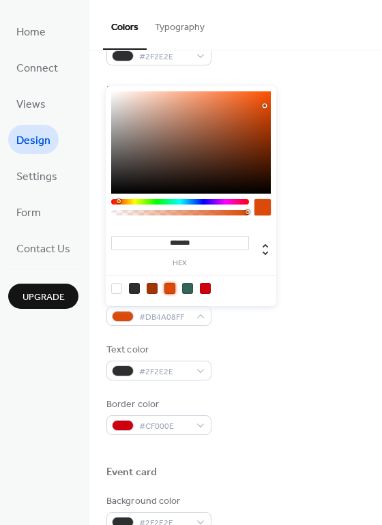
click at [168, 290] on div at bounding box center [169, 288] width 11 height 11
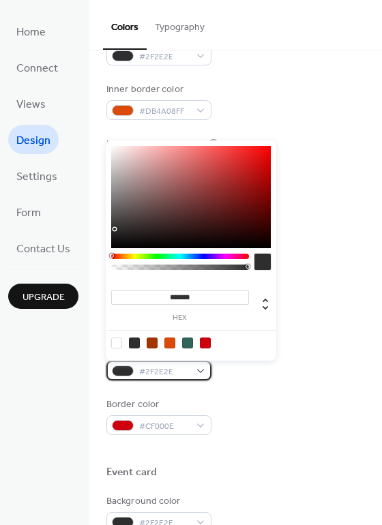
click at [199, 371] on div "#2F2E2E" at bounding box center [158, 370] width 105 height 20
click at [118, 341] on div at bounding box center [116, 342] width 11 height 11
type input "*******"
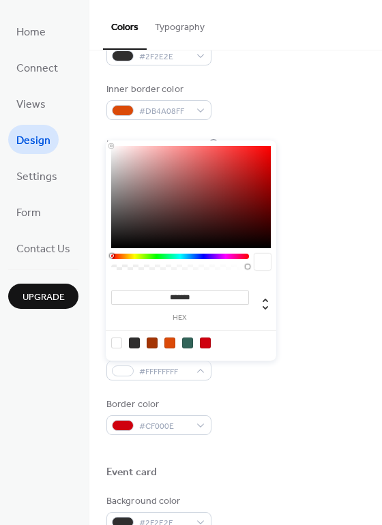
click at [118, 341] on div at bounding box center [116, 342] width 11 height 11
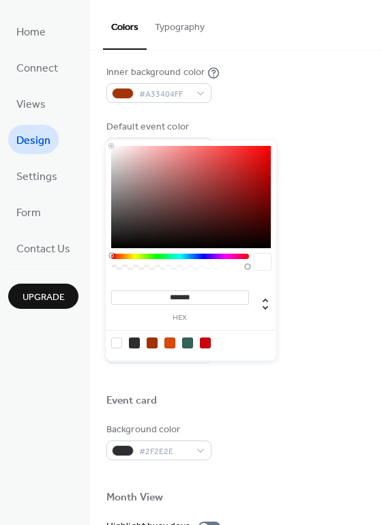
scroll to position [341, 0]
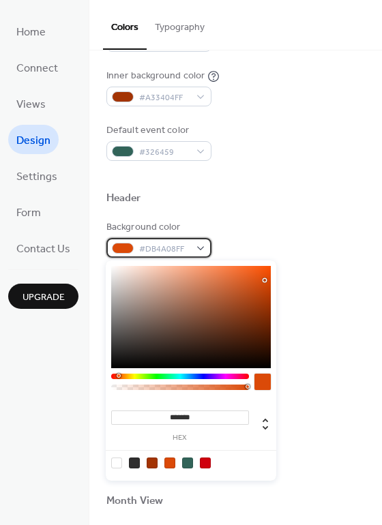
click at [206, 251] on div "#DB4A08FF" at bounding box center [158, 248] width 105 height 20
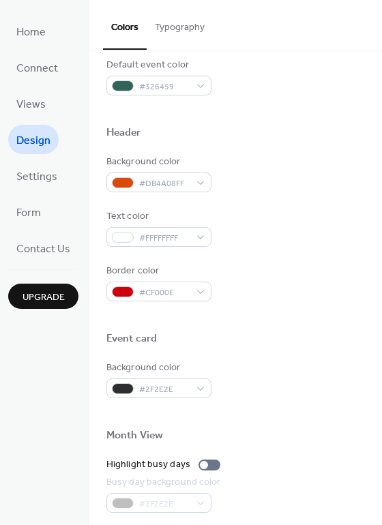
scroll to position [409, 0]
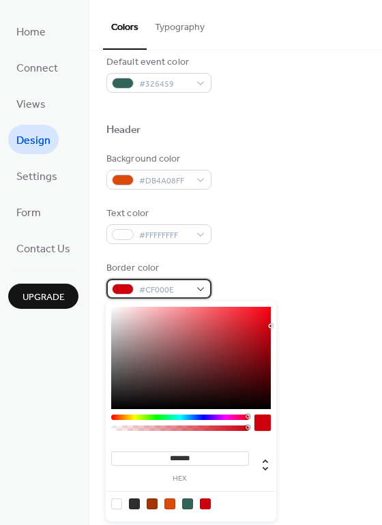
click at [196, 291] on div "#CF000E" at bounding box center [158, 289] width 105 height 20
click at [259, 423] on div at bounding box center [262, 422] width 16 height 16
type input "*******"
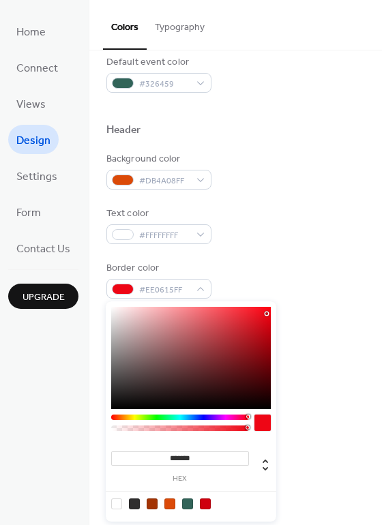
drag, startPoint x: 268, startPoint y: 326, endPoint x: 266, endPoint y: 313, distance: 13.1
click at [266, 313] on div at bounding box center [266, 313] width 3 height 3
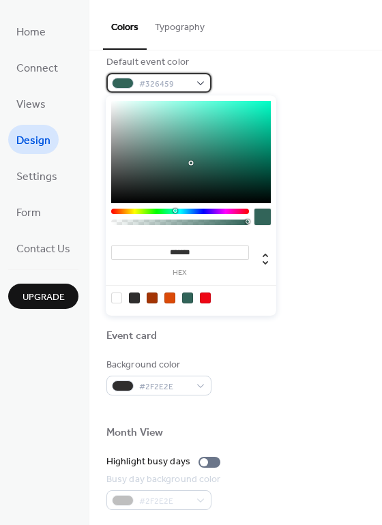
click at [121, 87] on div at bounding box center [123, 83] width 22 height 11
click at [200, 82] on div "#326459" at bounding box center [158, 83] width 105 height 20
click at [138, 212] on div at bounding box center [180, 211] width 138 height 5
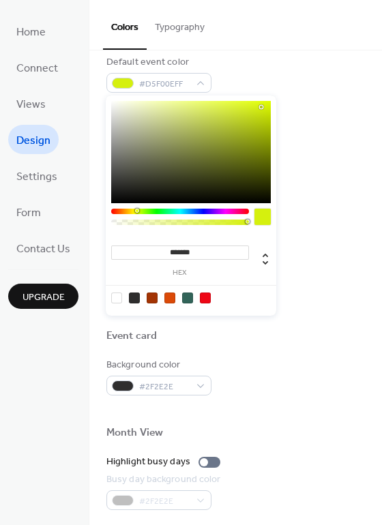
type input "*******"
drag, startPoint x: 188, startPoint y: 163, endPoint x: 267, endPoint y: 106, distance: 97.6
click at [267, 106] on div at bounding box center [190, 152] width 159 height 102
click at [351, 126] on div "Header" at bounding box center [235, 132] width 258 height 18
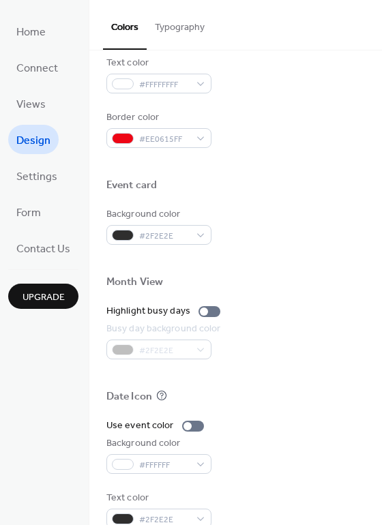
scroll to position [583, 0]
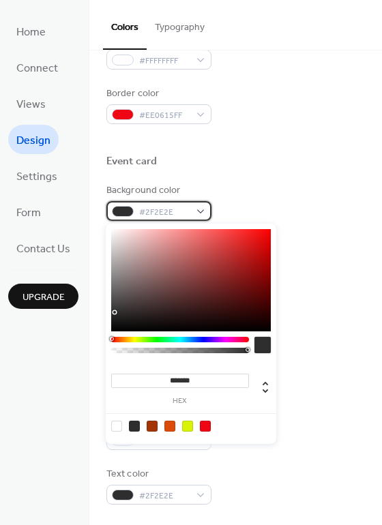
click at [202, 215] on div "#2F2E2E" at bounding box center [158, 211] width 105 height 20
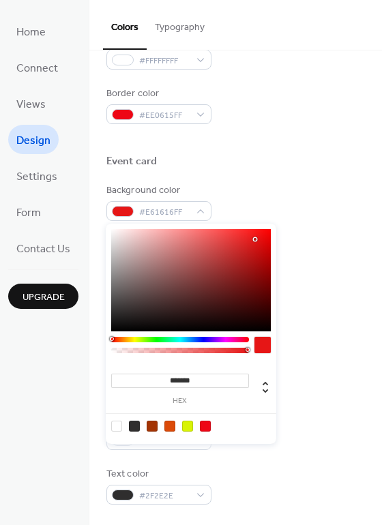
drag, startPoint x: 116, startPoint y: 281, endPoint x: 250, endPoint y: 249, distance: 138.0
click at [254, 239] on div at bounding box center [190, 280] width 159 height 102
type input "*******"
click at [198, 494] on div "#2F2E2E" at bounding box center [158, 495] width 105 height 20
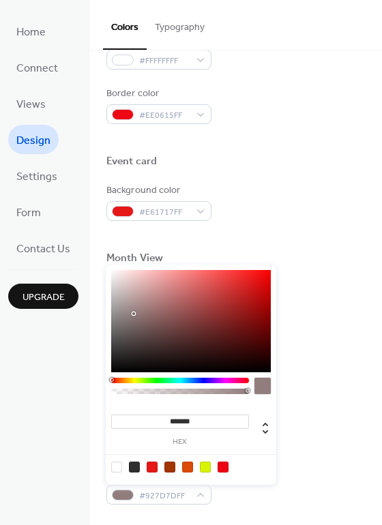
type input "*******"
drag, startPoint x: 128, startPoint y: 335, endPoint x: 137, endPoint y: 318, distance: 19.8
click at [137, 318] on div at bounding box center [190, 321] width 159 height 102
click at [304, 373] on div "Date Icon" at bounding box center [235, 375] width 258 height 18
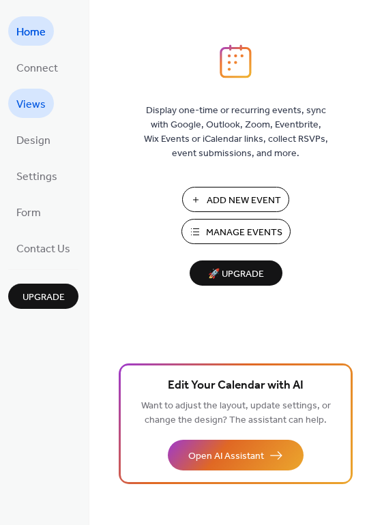
click at [35, 97] on span "Views" at bounding box center [30, 104] width 29 height 21
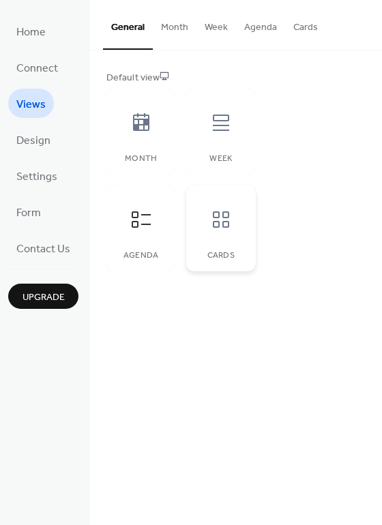
click at [223, 230] on div at bounding box center [220, 219] width 41 height 41
click at [36, 139] on span "Design" at bounding box center [33, 140] width 34 height 21
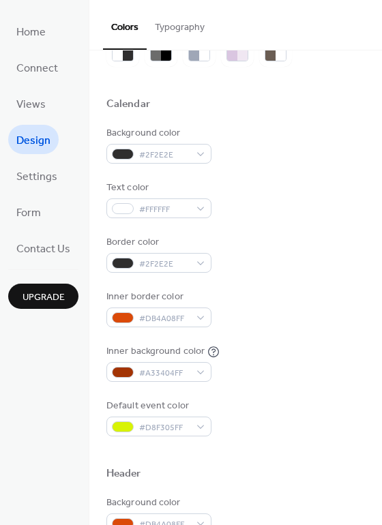
scroll to position [68, 0]
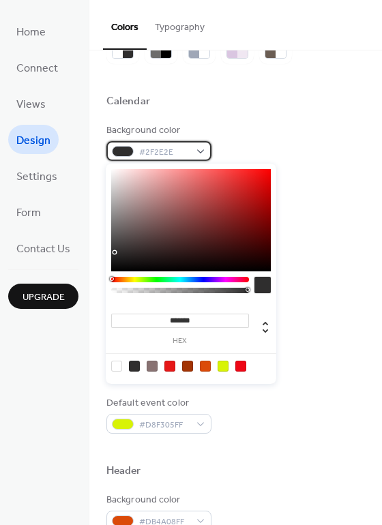
click at [202, 155] on div "#2F2E2E" at bounding box center [158, 151] width 105 height 20
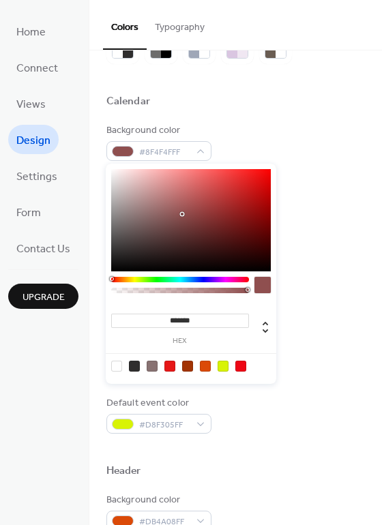
drag, startPoint x: 125, startPoint y: 241, endPoint x: 182, endPoint y: 214, distance: 62.8
click at [182, 214] on div at bounding box center [190, 220] width 159 height 102
click at [196, 189] on div at bounding box center [190, 220] width 159 height 102
click at [168, 185] on div at bounding box center [190, 220] width 159 height 102
drag, startPoint x: 168, startPoint y: 185, endPoint x: 111, endPoint y: 257, distance: 92.2
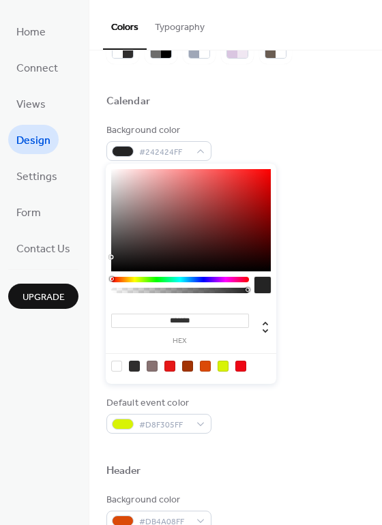
click at [111, 257] on div at bounding box center [111, 257] width 3 height 3
click at [114, 250] on div at bounding box center [190, 220] width 159 height 102
drag, startPoint x: 114, startPoint y: 256, endPoint x: 151, endPoint y: 232, distance: 44.4
click at [140, 251] on div at bounding box center [190, 220] width 159 height 102
type input "**"
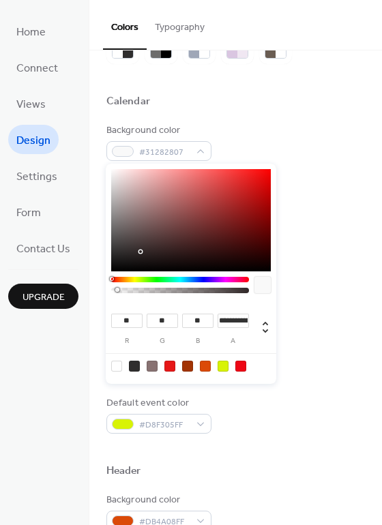
type input "**********"
drag, startPoint x: 145, startPoint y: 292, endPoint x: 116, endPoint y: 295, distance: 29.5
click at [115, 295] on div at bounding box center [180, 288] width 138 height 23
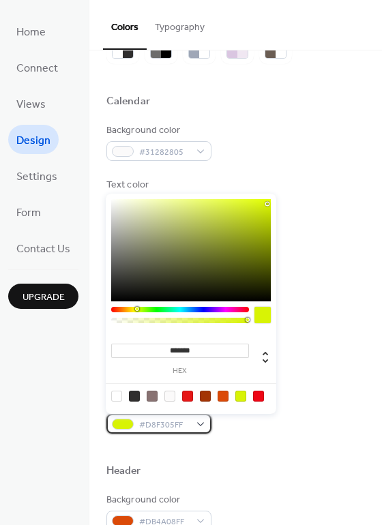
click at [205, 424] on div "#D8F305FF" at bounding box center [158, 424] width 105 height 20
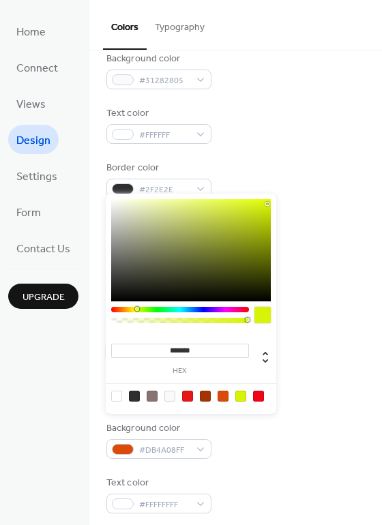
scroll to position [136, 0]
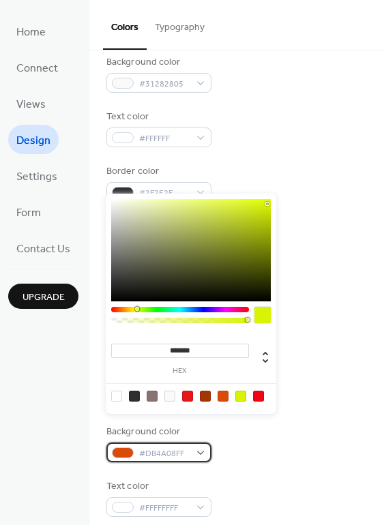
click at [202, 455] on div "#DB4A08FF" at bounding box center [158, 452] width 105 height 20
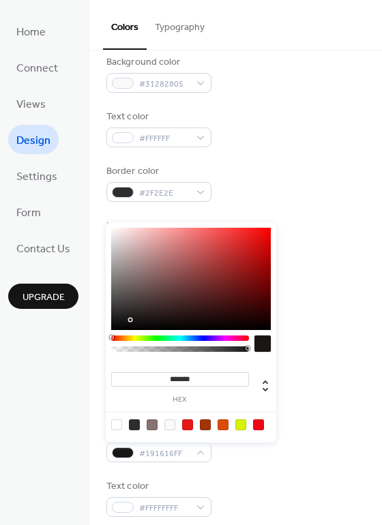
type input "*******"
drag, startPoint x: 172, startPoint y: 302, endPoint x: 130, endPoint y: 320, distance: 46.1
click at [130, 320] on div at bounding box center [190, 279] width 159 height 102
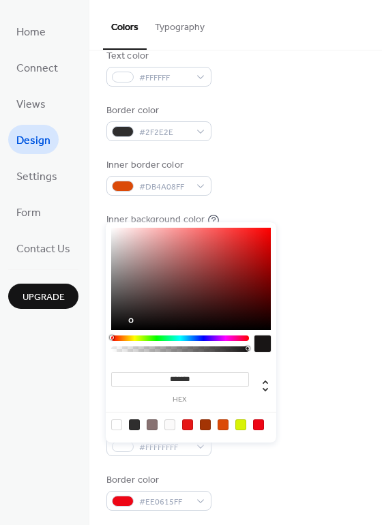
scroll to position [204, 0]
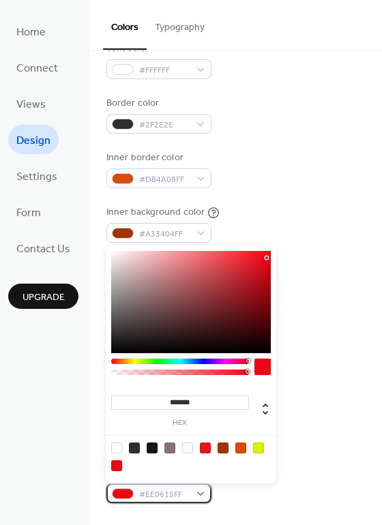
click at [203, 493] on div "#EE0615FF" at bounding box center [158, 493] width 105 height 20
click at [180, 362] on div at bounding box center [180, 360] width 138 height 5
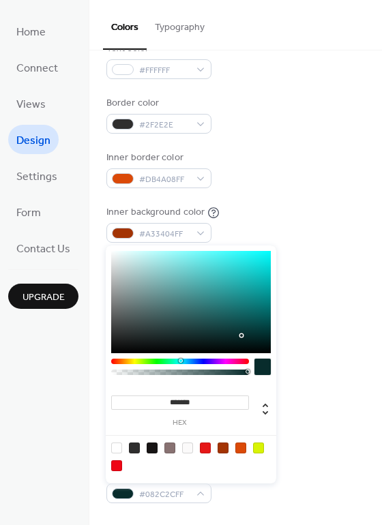
drag, startPoint x: 164, startPoint y: 329, endPoint x: 242, endPoint y: 335, distance: 78.6
click at [242, 335] on div at bounding box center [190, 302] width 159 height 102
type input "*******"
drag, startPoint x: 244, startPoint y: 337, endPoint x: 250, endPoint y: 345, distance: 9.7
click at [250, 345] on div at bounding box center [190, 302] width 159 height 102
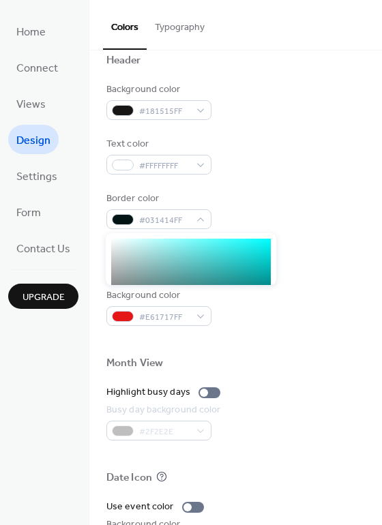
scroll to position [477, 0]
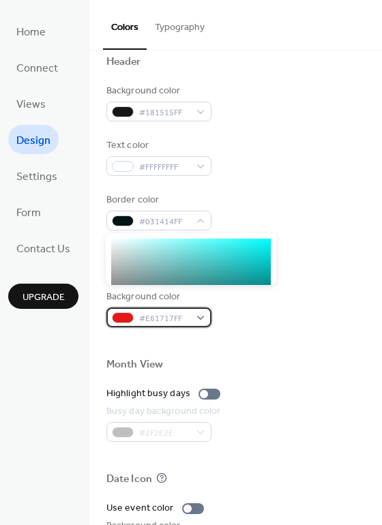
click at [198, 316] on div "#E61717FF" at bounding box center [158, 317] width 105 height 20
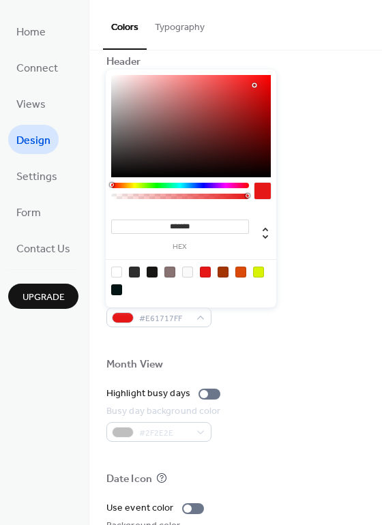
click at [174, 184] on div at bounding box center [180, 185] width 138 height 5
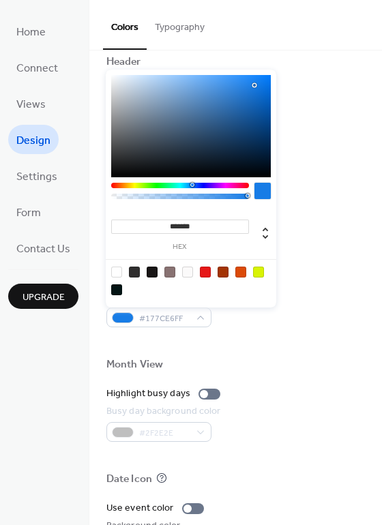
drag, startPoint x: 181, startPoint y: 183, endPoint x: 187, endPoint y: 170, distance: 15.2
click at [189, 183] on div at bounding box center [180, 185] width 138 height 5
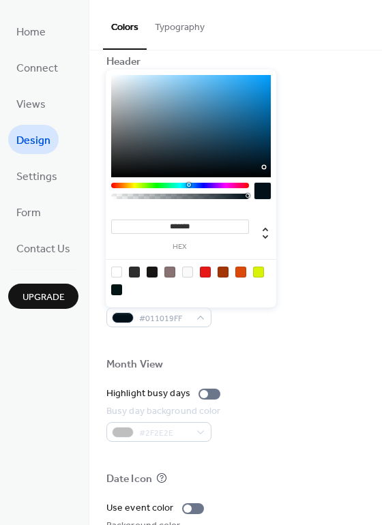
type input "*******"
drag, startPoint x: 158, startPoint y: 151, endPoint x: 251, endPoint y: 166, distance: 94.7
click at [251, 166] on div at bounding box center [190, 126] width 159 height 102
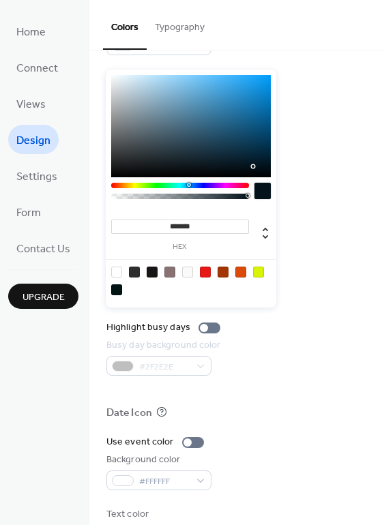
scroll to position [545, 0]
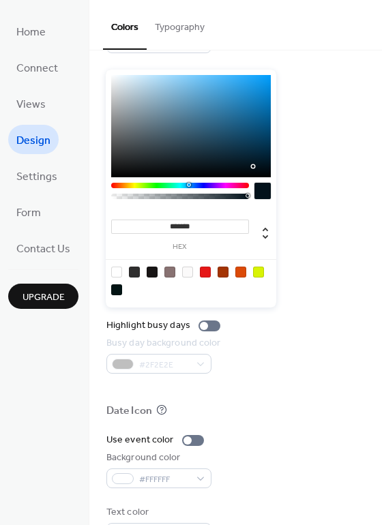
click at [165, 365] on div "#2F2E2E" at bounding box center [164, 364] width 117 height 20
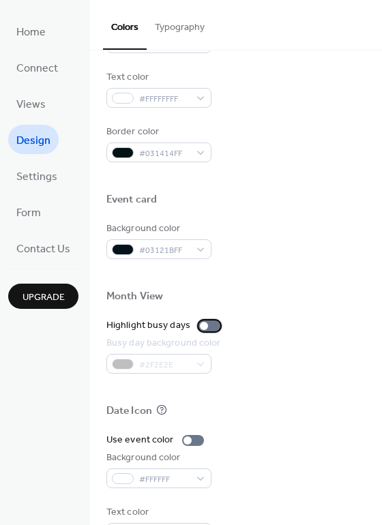
click at [215, 324] on div at bounding box center [209, 325] width 22 height 11
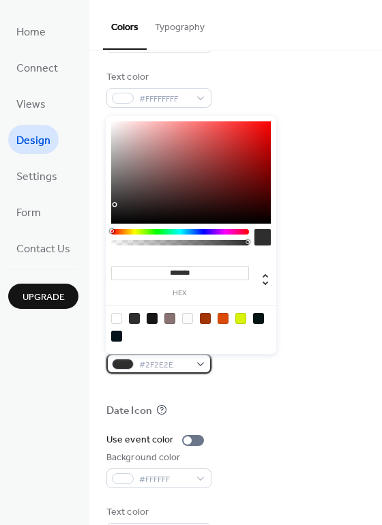
click at [202, 365] on div "#2F2E2E" at bounding box center [158, 364] width 105 height 20
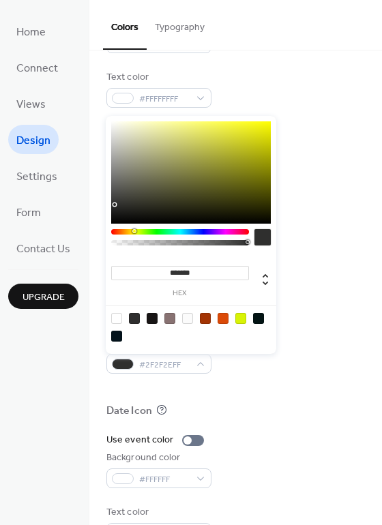
click at [132, 233] on div at bounding box center [180, 231] width 138 height 5
drag, startPoint x: 145, startPoint y: 166, endPoint x: 228, endPoint y: 170, distance: 82.5
click at [225, 163] on div at bounding box center [190, 172] width 159 height 102
drag, startPoint x: 227, startPoint y: 161, endPoint x: 260, endPoint y: 121, distance: 51.8
click at [260, 121] on div at bounding box center [190, 172] width 159 height 102
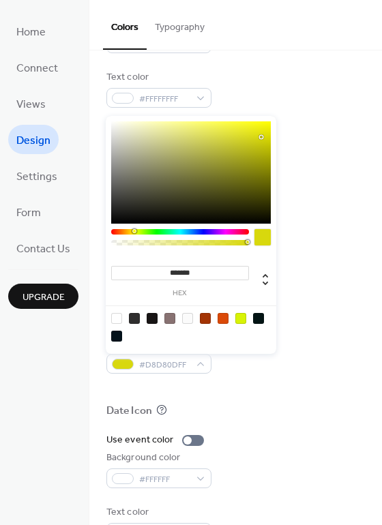
type input "*******"
click at [260, 138] on div at bounding box center [190, 172] width 159 height 102
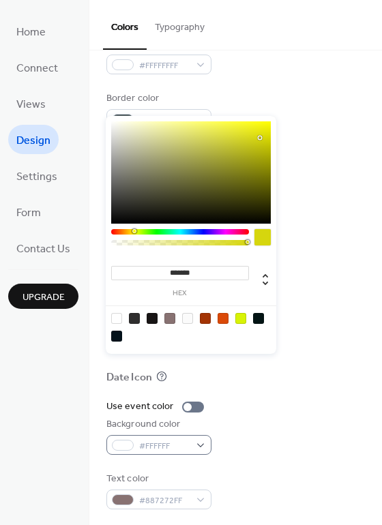
scroll to position [583, 0]
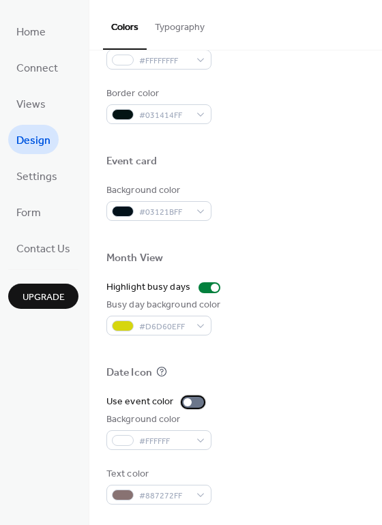
click at [194, 405] on div at bounding box center [193, 402] width 22 height 11
click at [200, 445] on div "#FFFFFF" at bounding box center [158, 440] width 105 height 20
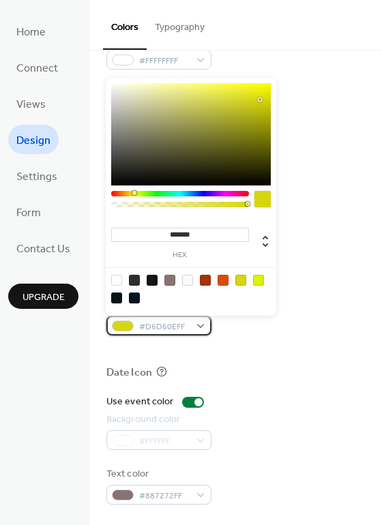
click at [200, 328] on div "#D6D60EFF" at bounding box center [158, 326] width 105 height 20
drag, startPoint x: 132, startPoint y: 191, endPoint x: 143, endPoint y: 191, distance: 11.6
click at [137, 194] on div at bounding box center [180, 193] width 138 height 5
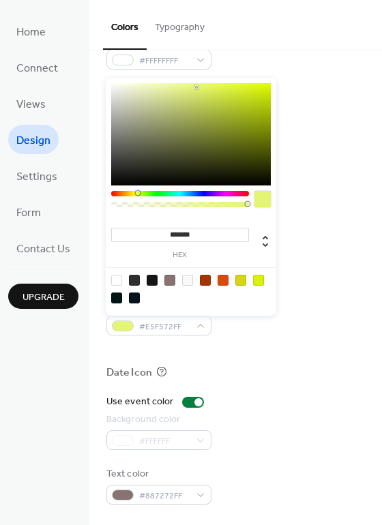
type input "*******"
drag, startPoint x: 258, startPoint y: 100, endPoint x: 198, endPoint y: 87, distance: 62.0
click at [198, 87] on div at bounding box center [197, 87] width 3 height 3
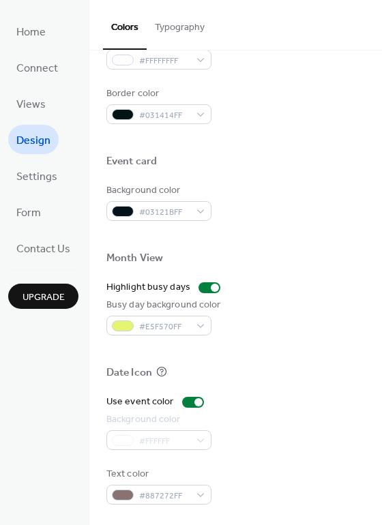
click at [322, 177] on div at bounding box center [235, 177] width 258 height 11
click at [179, 443] on div "#FFFFFF" at bounding box center [158, 440] width 105 height 20
click at [194, 443] on div "#FFFFFF" at bounding box center [158, 440] width 105 height 20
click at [153, 399] on div "Use event color" at bounding box center [139, 402] width 67 height 14
click at [200, 401] on label "Use event color" at bounding box center [157, 402] width 103 height 14
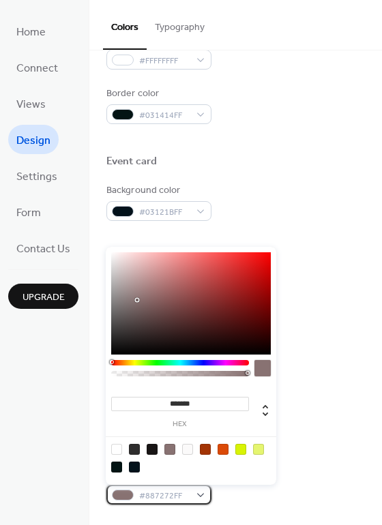
click at [198, 493] on div "#887272FF" at bounding box center [158, 495] width 105 height 20
click at [118, 452] on div at bounding box center [116, 449] width 11 height 11
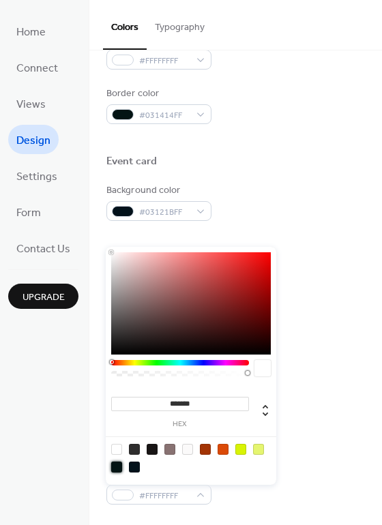
click at [119, 467] on div at bounding box center [116, 466] width 11 height 11
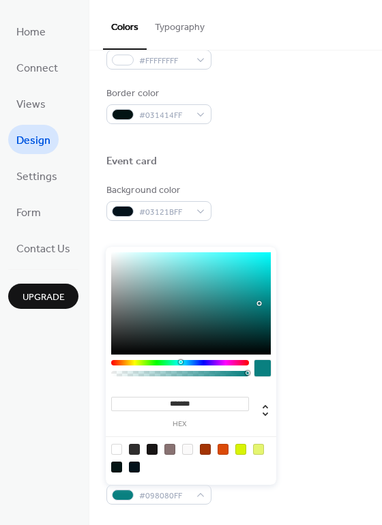
drag, startPoint x: 245, startPoint y: 342, endPoint x: 259, endPoint y: 303, distance: 41.2
click at [259, 303] on div at bounding box center [190, 303] width 159 height 102
drag, startPoint x: 259, startPoint y: 303, endPoint x: 243, endPoint y: 325, distance: 27.4
click at [243, 325] on div at bounding box center [244, 325] width 3 height 3
type input "*******"
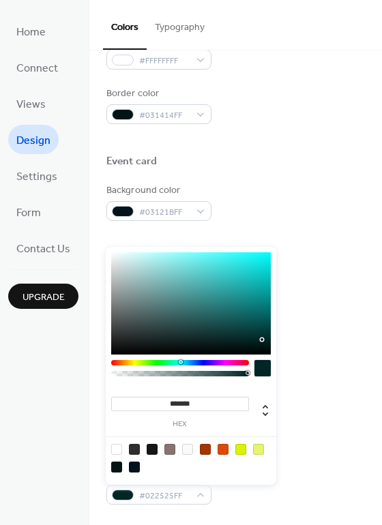
drag, startPoint x: 243, startPoint y: 326, endPoint x: 260, endPoint y: 339, distance: 21.8
click at [260, 339] on div at bounding box center [261, 339] width 3 height 3
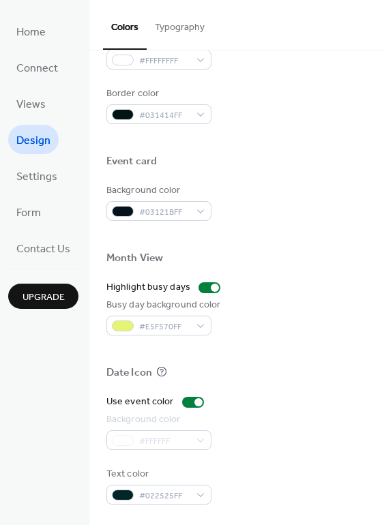
click at [61, 458] on div "Home Connect Views Design Settings Form Contact Us Upgrade" at bounding box center [44, 262] width 89 height 525
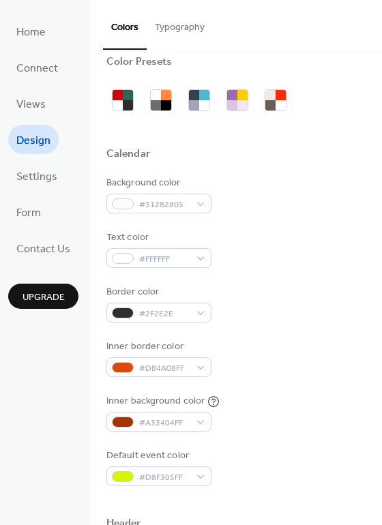
scroll to position [0, 0]
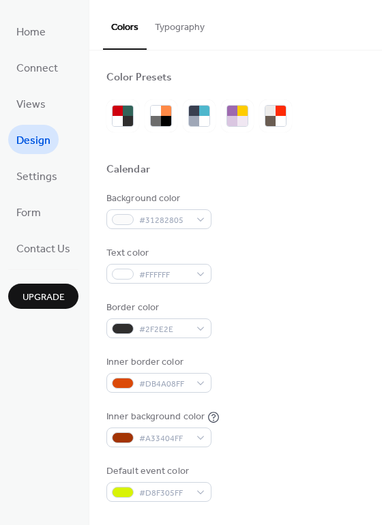
click at [164, 32] on button "Typography" at bounding box center [180, 24] width 66 height 48
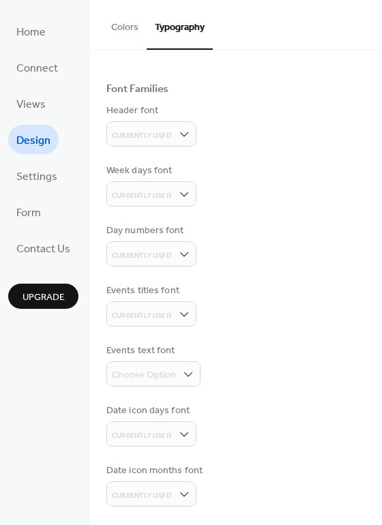
scroll to position [71, 0]
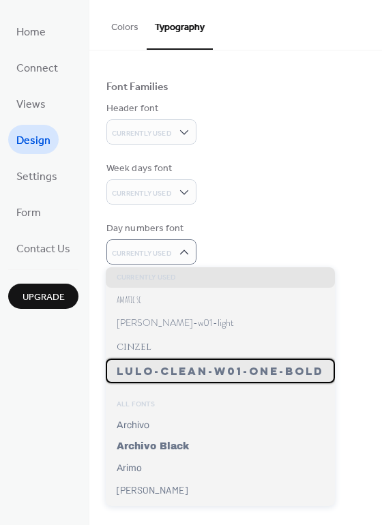
click at [170, 374] on span "lulo-clean-w01-one-bold" at bounding box center [220, 371] width 207 height 14
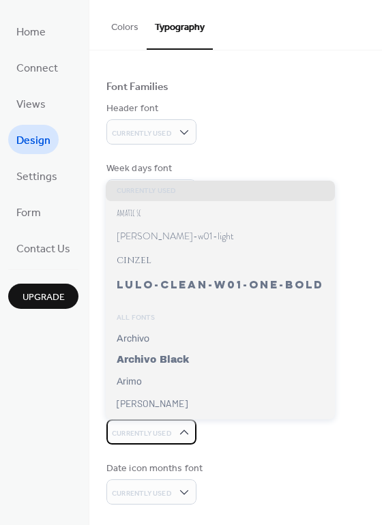
click at [168, 431] on span "Currently Used" at bounding box center [142, 434] width 60 height 10
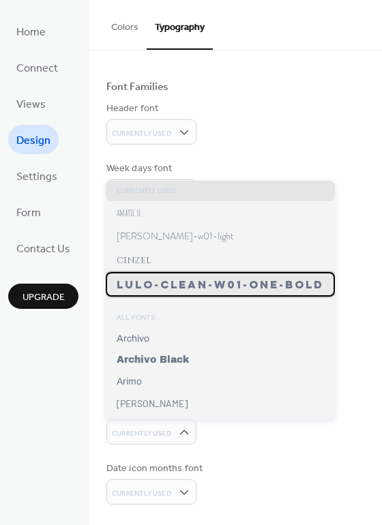
click at [172, 290] on span "lulo-clean-w01-one-bold" at bounding box center [220, 284] width 207 height 14
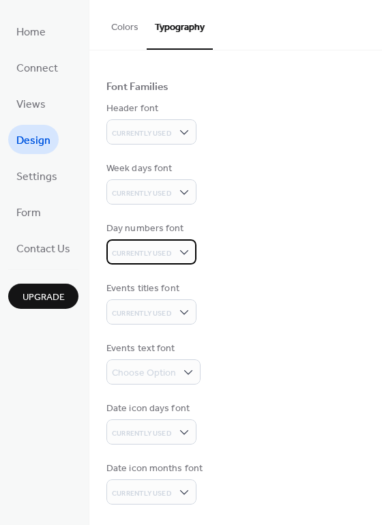
click at [172, 255] on div "Currently Used" at bounding box center [151, 251] width 90 height 25
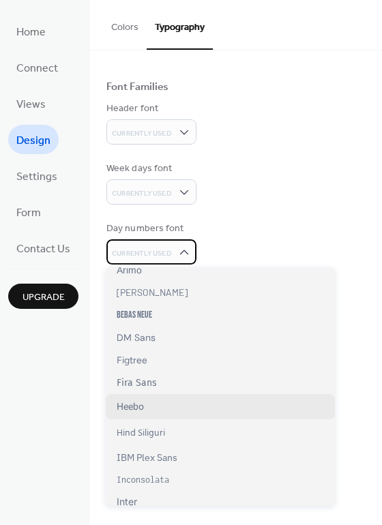
scroll to position [204, 0]
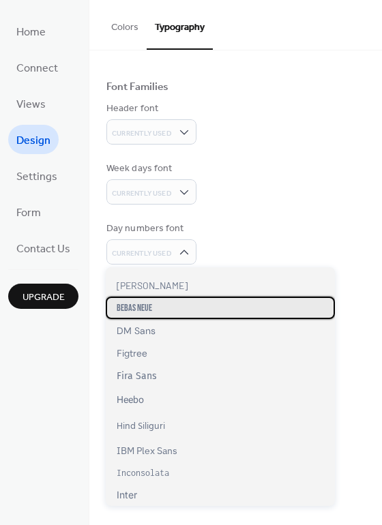
click at [144, 316] on div "Bebas Neue" at bounding box center [220, 307] width 229 height 22
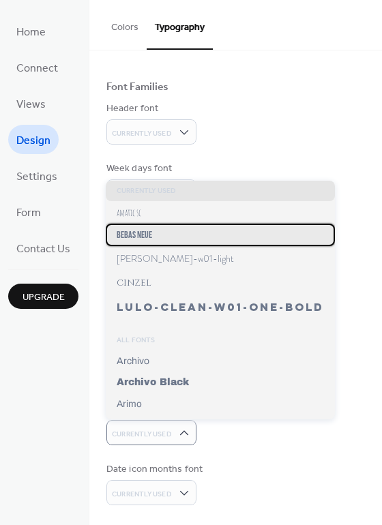
click at [150, 239] on span "Bebas Neue" at bounding box center [134, 235] width 35 height 12
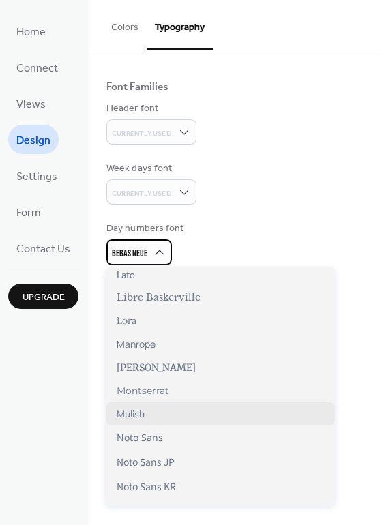
scroll to position [545, 0]
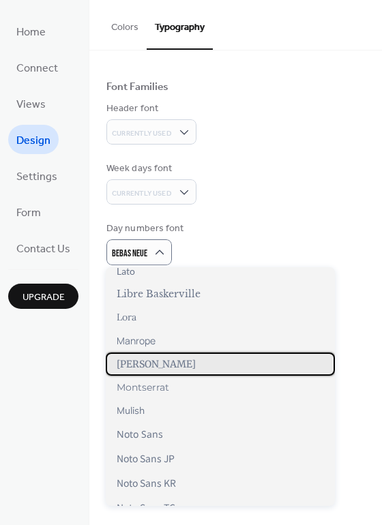
click at [157, 364] on span "[PERSON_NAME]" at bounding box center [156, 364] width 79 height 12
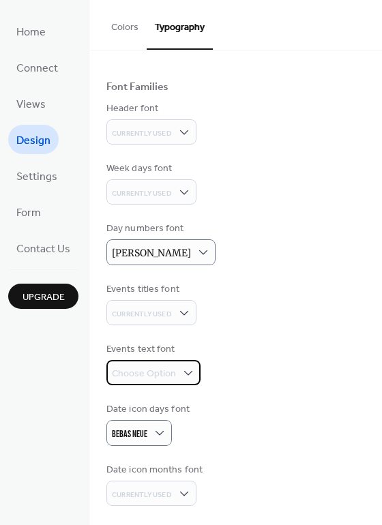
click at [179, 373] on div "Choose Option" at bounding box center [153, 372] width 94 height 25
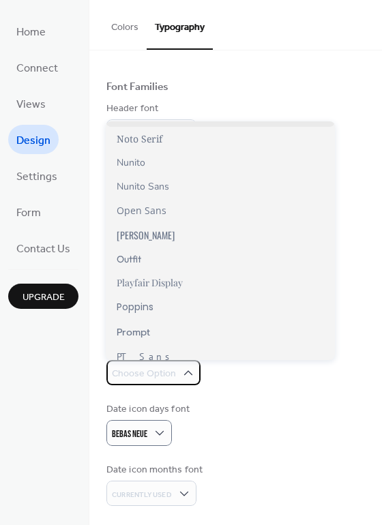
scroll to position [818, 0]
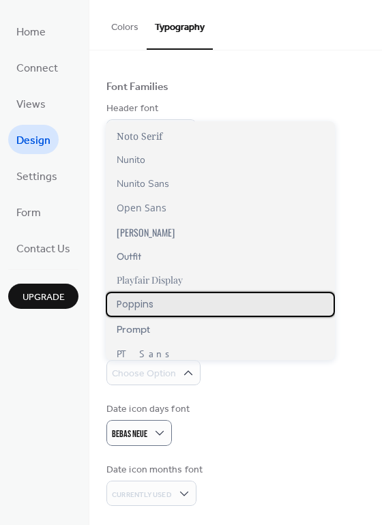
click at [164, 307] on div "Poppins" at bounding box center [220, 304] width 229 height 25
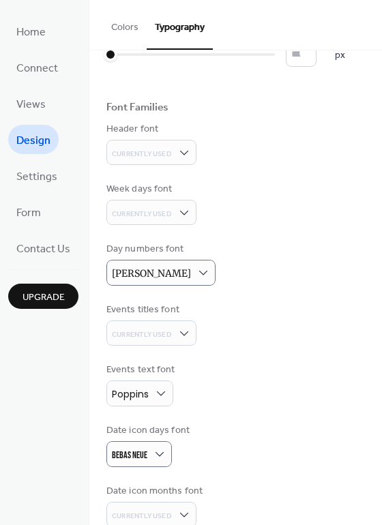
scroll to position [0, 0]
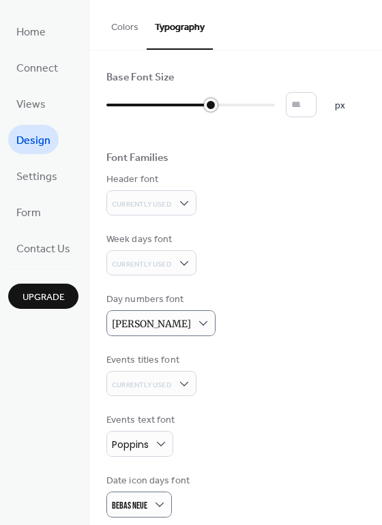
type input "**"
drag, startPoint x: 110, startPoint y: 105, endPoint x: 187, endPoint y: 104, distance: 76.3
click at [187, 104] on div at bounding box center [191, 105] width 14 height 14
drag, startPoint x: 42, startPoint y: 99, endPoint x: 59, endPoint y: 106, distance: 18.1
click at [42, 99] on span "Views" at bounding box center [30, 104] width 29 height 21
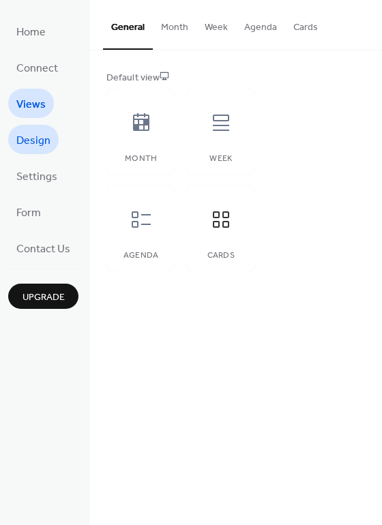
click at [23, 139] on span "Design" at bounding box center [33, 140] width 34 height 21
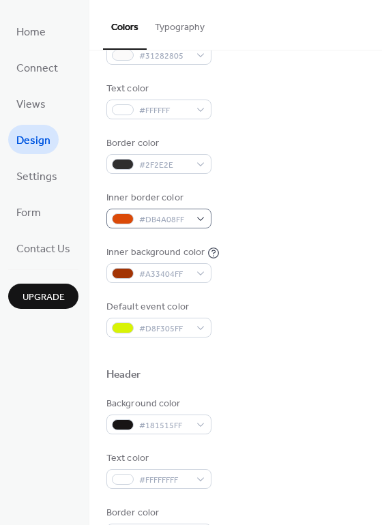
scroll to position [273, 0]
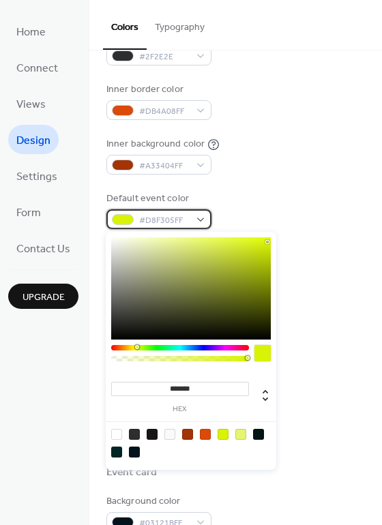
click at [127, 214] on div at bounding box center [123, 219] width 22 height 11
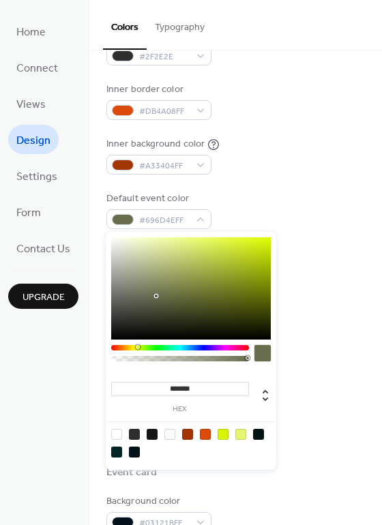
drag, startPoint x: 265, startPoint y: 245, endPoint x: 156, endPoint y: 296, distance: 120.4
click at [156, 296] on div at bounding box center [190, 288] width 159 height 102
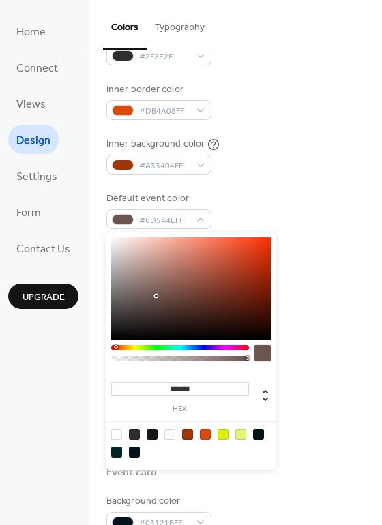
click at [115, 347] on div at bounding box center [180, 347] width 138 height 5
drag, startPoint x: 251, startPoint y: 251, endPoint x: 267, endPoint y: 258, distance: 17.7
click at [267, 258] on div at bounding box center [190, 288] width 159 height 102
drag, startPoint x: 267, startPoint y: 258, endPoint x: 205, endPoint y: 246, distance: 63.2
click at [205, 246] on div at bounding box center [205, 246] width 3 height 3
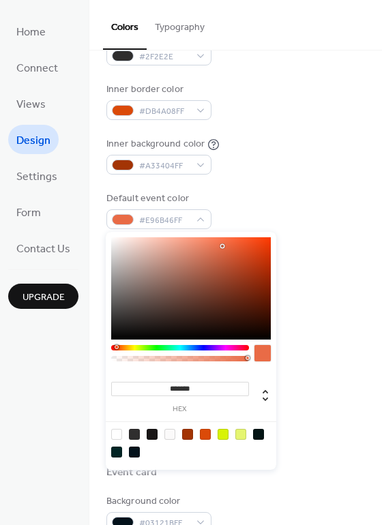
drag, startPoint x: 205, startPoint y: 246, endPoint x: 223, endPoint y: 246, distance: 17.7
click at [223, 246] on div at bounding box center [222, 246] width 3 height 3
drag, startPoint x: 222, startPoint y: 247, endPoint x: 244, endPoint y: 252, distance: 22.5
click at [241, 251] on div at bounding box center [239, 250] width 3 height 3
drag, startPoint x: 244, startPoint y: 251, endPoint x: 248, endPoint y: 240, distance: 12.3
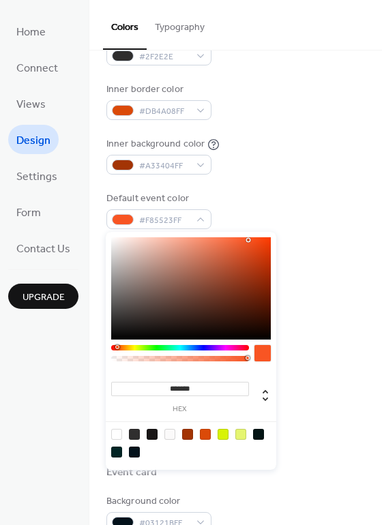
click at [248, 240] on div at bounding box center [248, 240] width 3 height 3
drag, startPoint x: 248, startPoint y: 240, endPoint x: 259, endPoint y: 246, distance: 12.5
click at [259, 246] on div at bounding box center [259, 246] width 3 height 3
drag, startPoint x: 259, startPoint y: 246, endPoint x: 259, endPoint y: 256, distance: 10.2
click at [259, 256] on div at bounding box center [259, 256] width 3 height 3
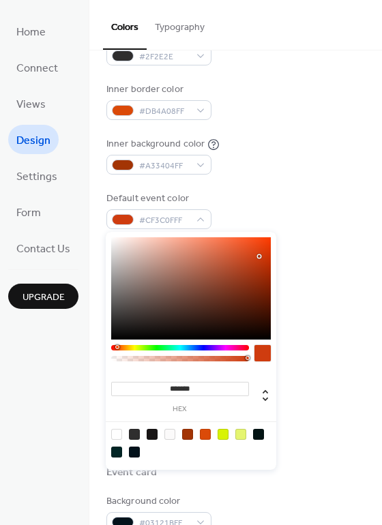
click at [151, 349] on div at bounding box center [180, 347] width 138 height 5
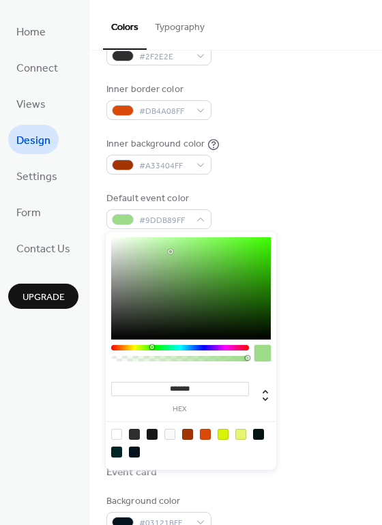
drag, startPoint x: 256, startPoint y: 252, endPoint x: 171, endPoint y: 251, distance: 84.5
click at [171, 251] on div at bounding box center [190, 288] width 159 height 102
drag, startPoint x: 170, startPoint y: 251, endPoint x: 204, endPoint y: 284, distance: 47.2
click at [202, 283] on div at bounding box center [201, 282] width 3 height 3
drag, startPoint x: 204, startPoint y: 284, endPoint x: 234, endPoint y: 273, distance: 31.5
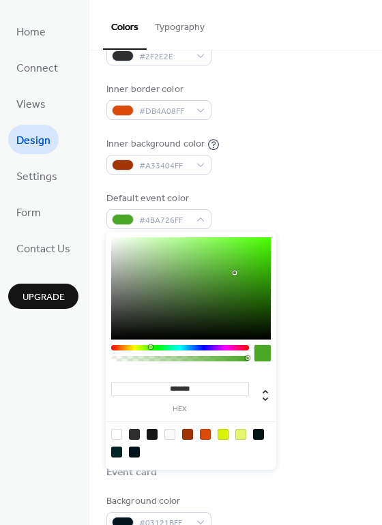
click at [234, 273] on div at bounding box center [234, 272] width 3 height 3
drag, startPoint x: 234, startPoint y: 273, endPoint x: 254, endPoint y: 255, distance: 27.1
click at [251, 267] on div at bounding box center [249, 268] width 3 height 3
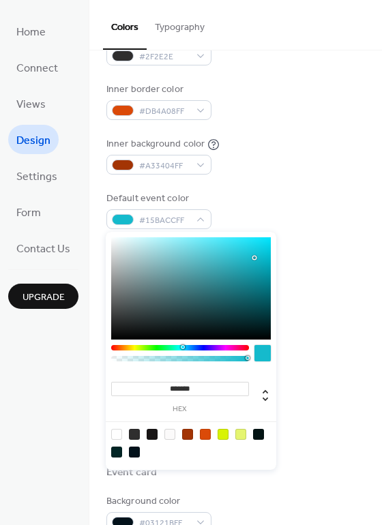
click at [182, 350] on div at bounding box center [180, 347] width 138 height 5
drag, startPoint x: 252, startPoint y: 260, endPoint x: 245, endPoint y: 307, distance: 48.3
click at [245, 307] on div at bounding box center [190, 288] width 159 height 102
drag, startPoint x: 245, startPoint y: 307, endPoint x: 244, endPoint y: 282, distance: 25.2
click at [244, 283] on div at bounding box center [242, 283] width 3 height 3
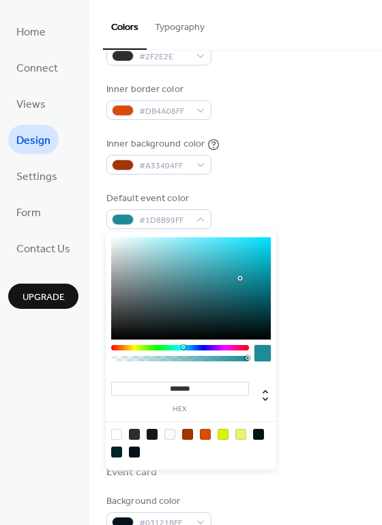
drag, startPoint x: 240, startPoint y: 282, endPoint x: 241, endPoint y: 271, distance: 11.7
click at [241, 271] on div at bounding box center [190, 288] width 159 height 102
drag, startPoint x: 241, startPoint y: 269, endPoint x: 248, endPoint y: 269, distance: 7.5
click at [245, 269] on div at bounding box center [243, 269] width 3 height 3
drag, startPoint x: 249, startPoint y: 268, endPoint x: 258, endPoint y: 268, distance: 8.9
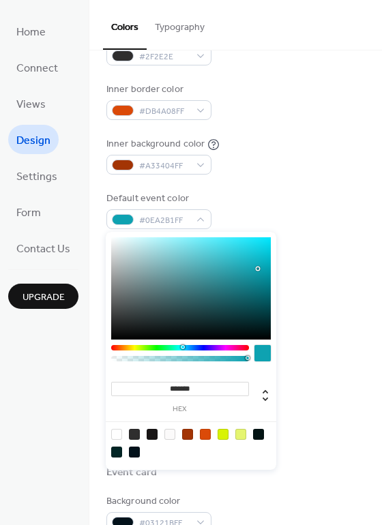
click at [258, 268] on div at bounding box center [257, 268] width 3 height 3
type input "*******"
drag, startPoint x: 255, startPoint y: 269, endPoint x: 256, endPoint y: 254, distance: 15.1
click at [256, 254] on div at bounding box center [190, 288] width 159 height 102
